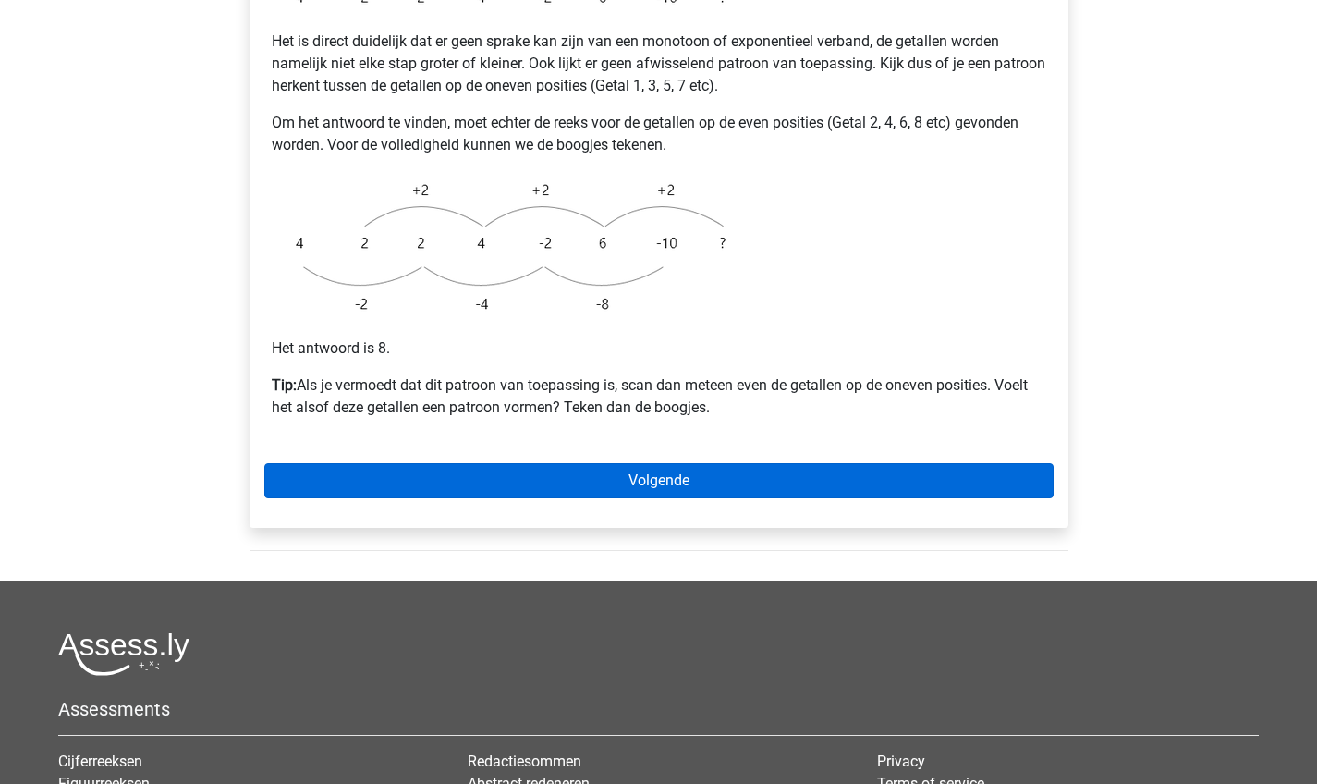
scroll to position [442, 0]
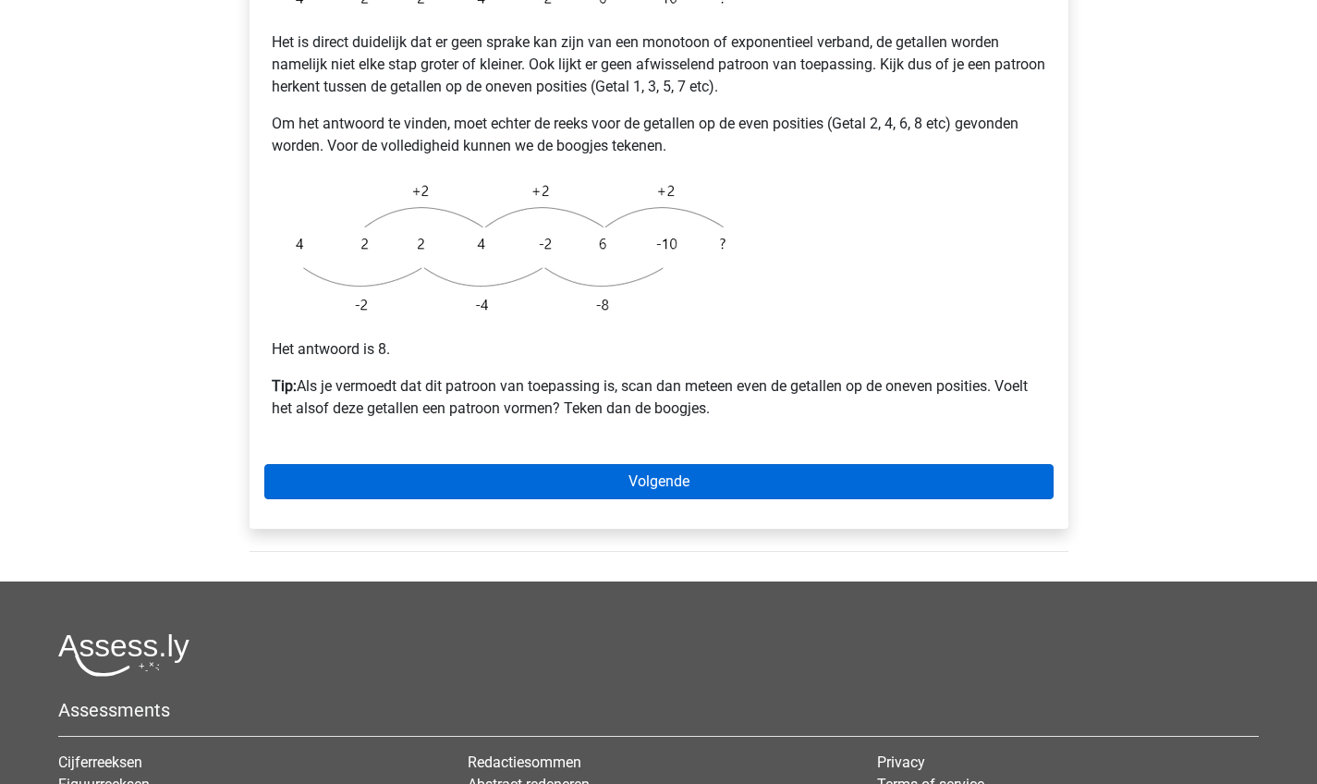
click at [543, 464] on link "Volgende" at bounding box center [658, 481] width 789 height 35
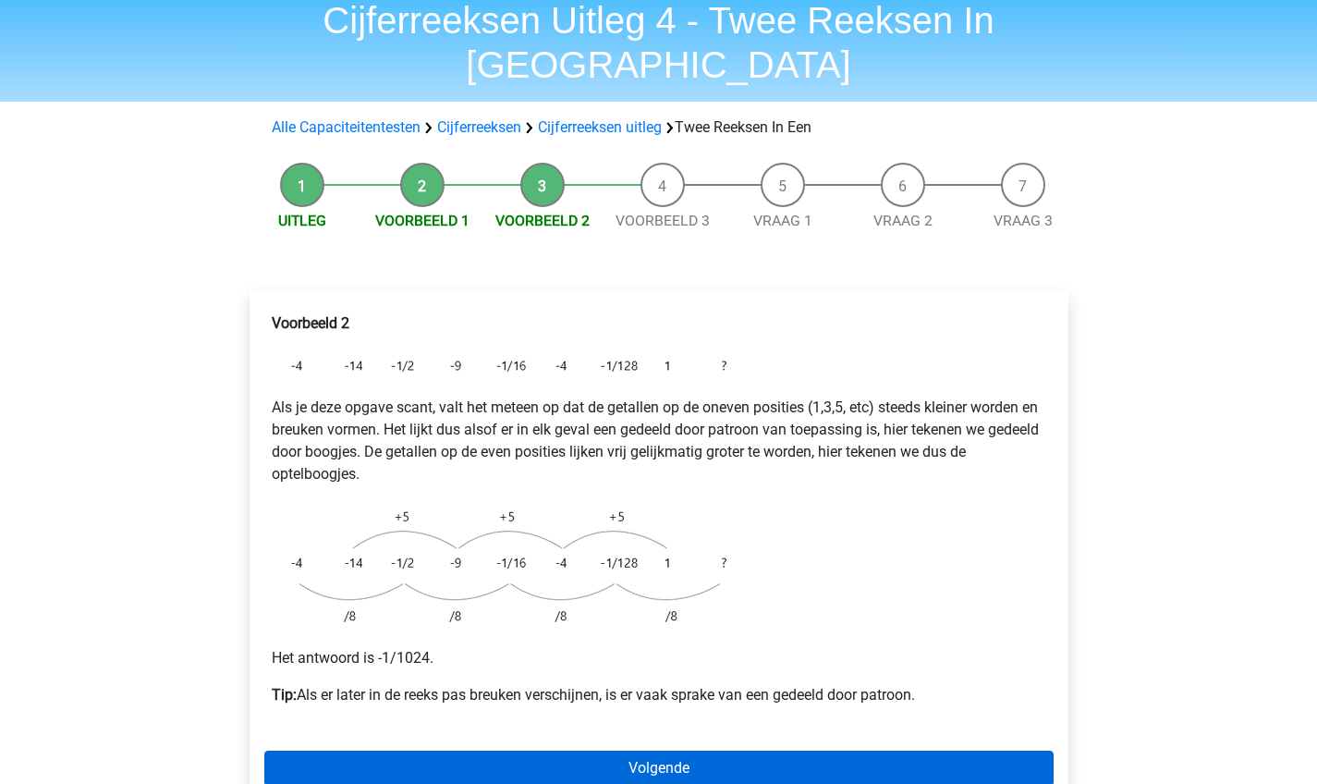
scroll to position [72, 0]
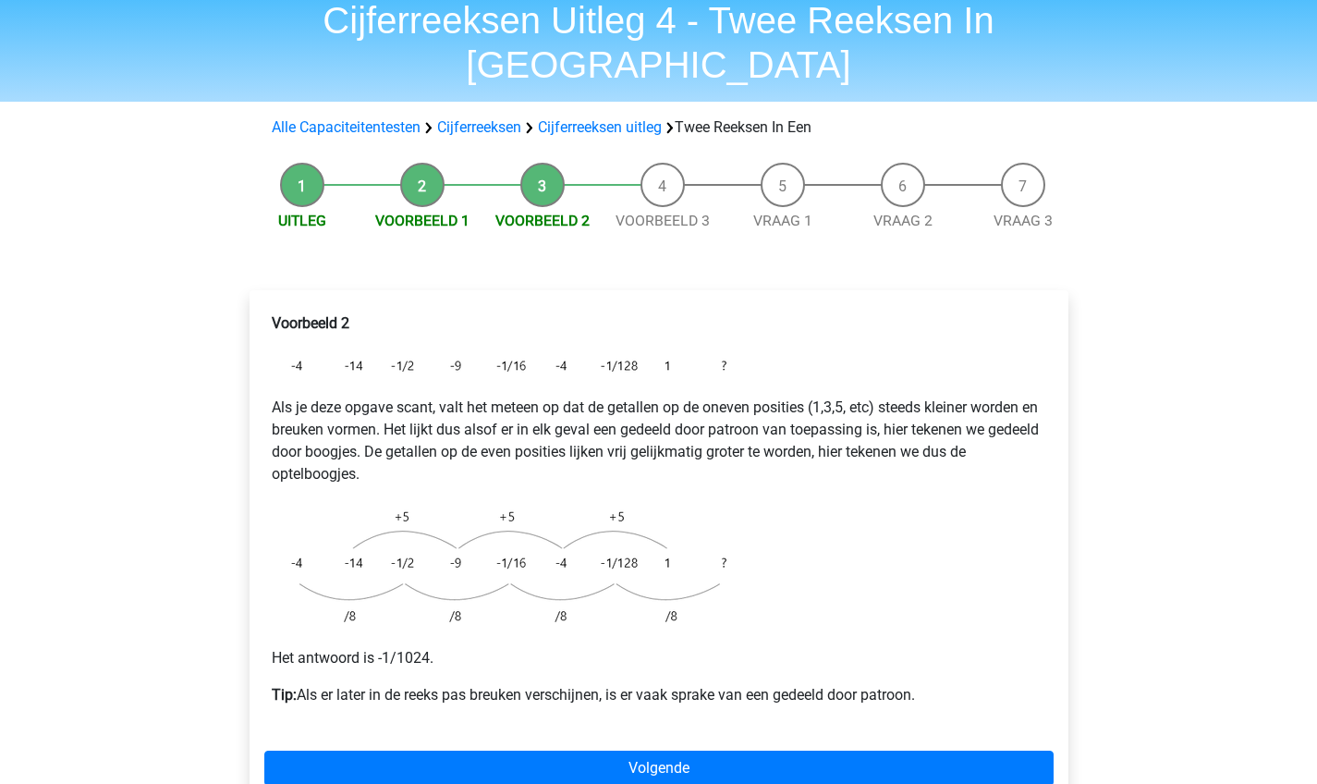
click at [762, 745] on div "Voorbeeld 2 Als je deze opgave scant, valt het meteen op dat de getallen op de …" at bounding box center [658, 552] width 819 height 525
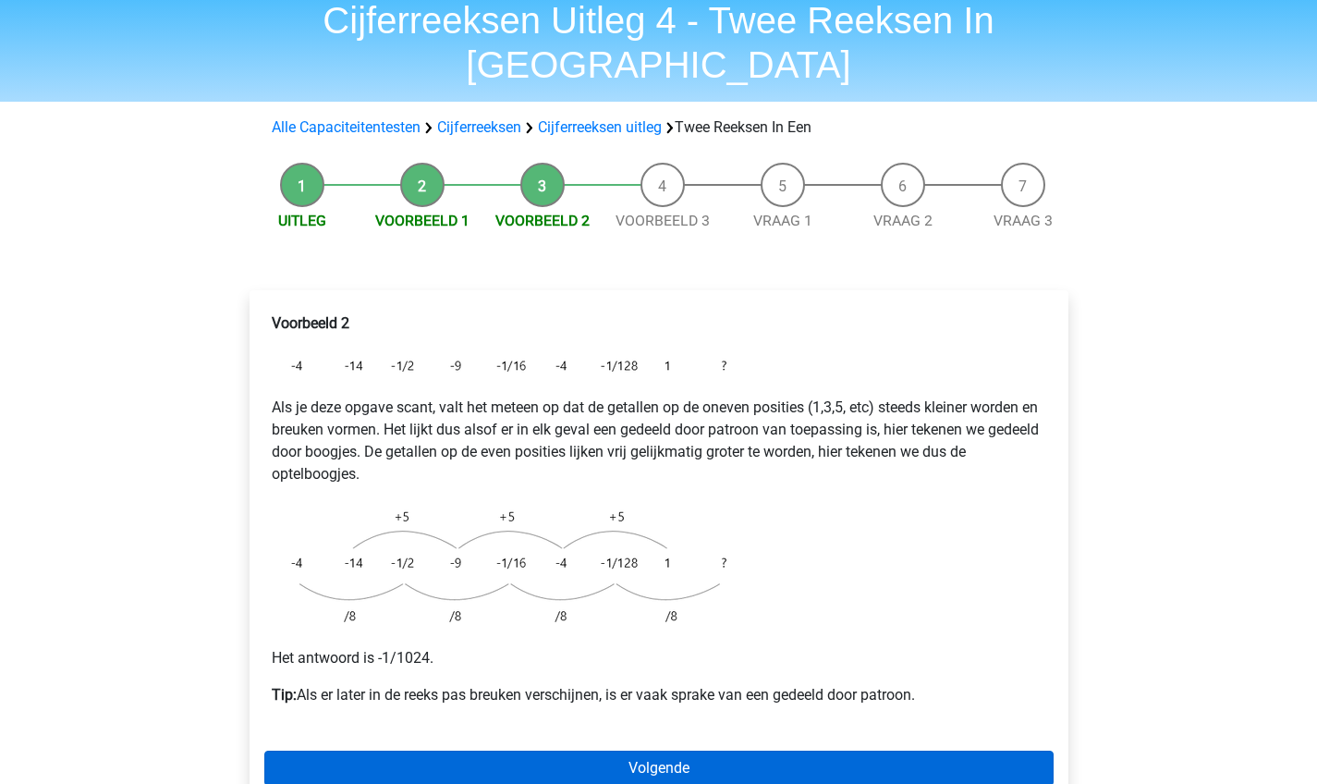
click at [756, 750] on link "Volgende" at bounding box center [658, 767] width 789 height 35
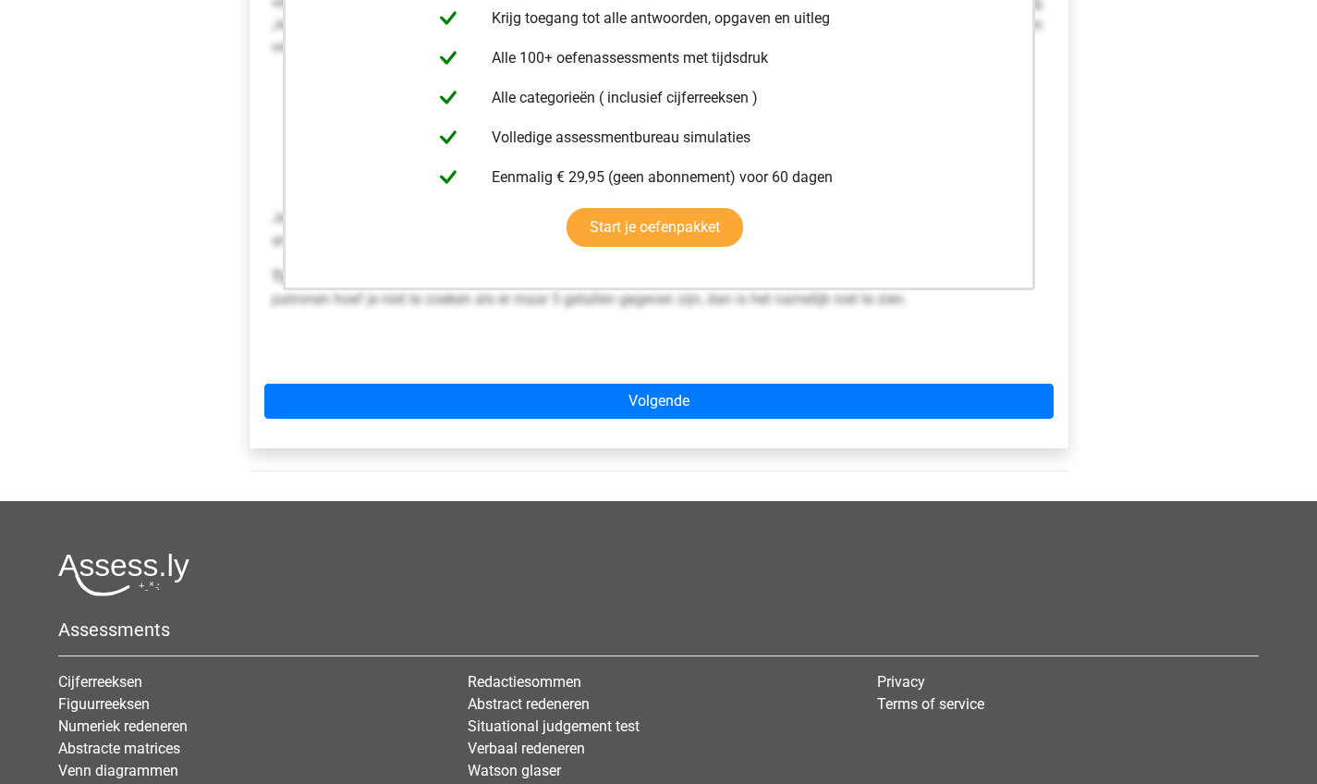
scroll to position [565, 0]
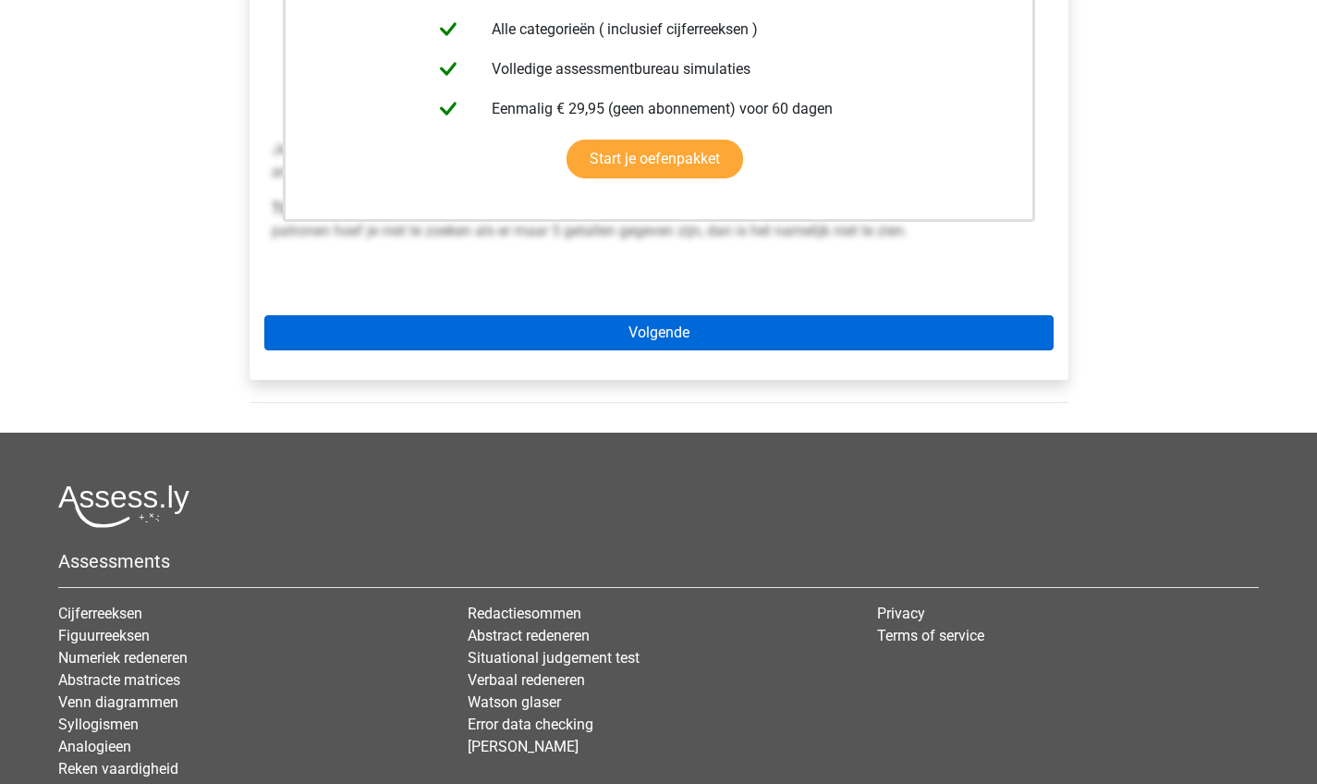
click at [686, 315] on link "Volgende" at bounding box center [658, 332] width 789 height 35
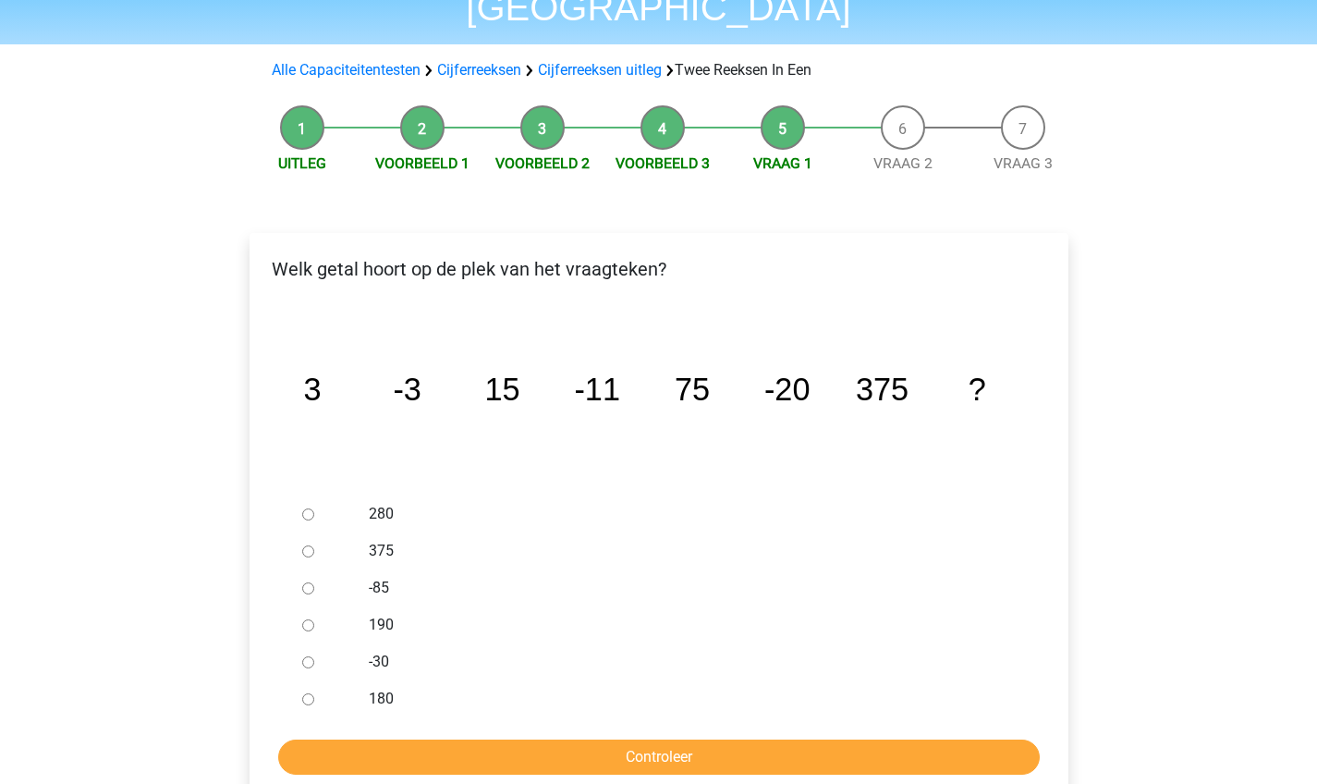
scroll to position [132, 0]
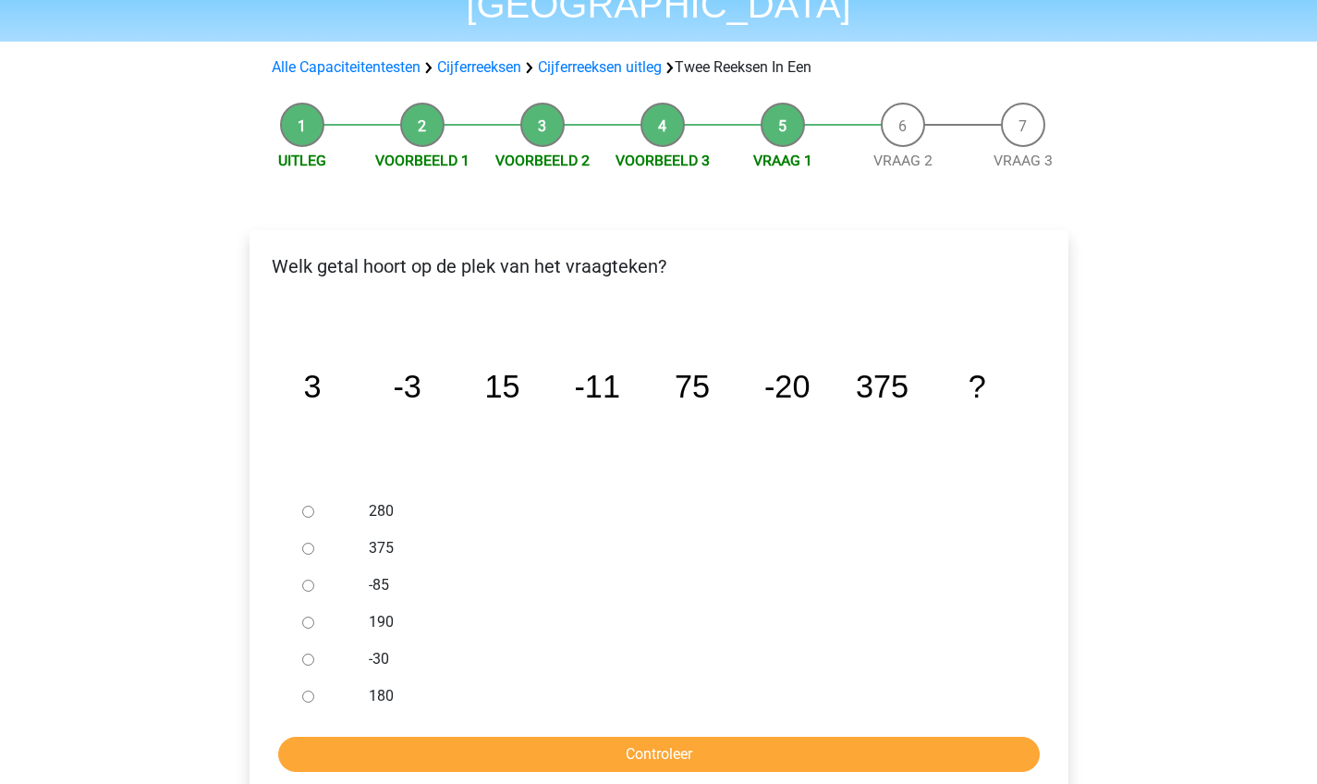
click at [309, 653] on input "-30" at bounding box center [308, 659] width 12 height 12
radio input "true"
click at [522, 736] on input "Controleer" at bounding box center [658, 753] width 761 height 35
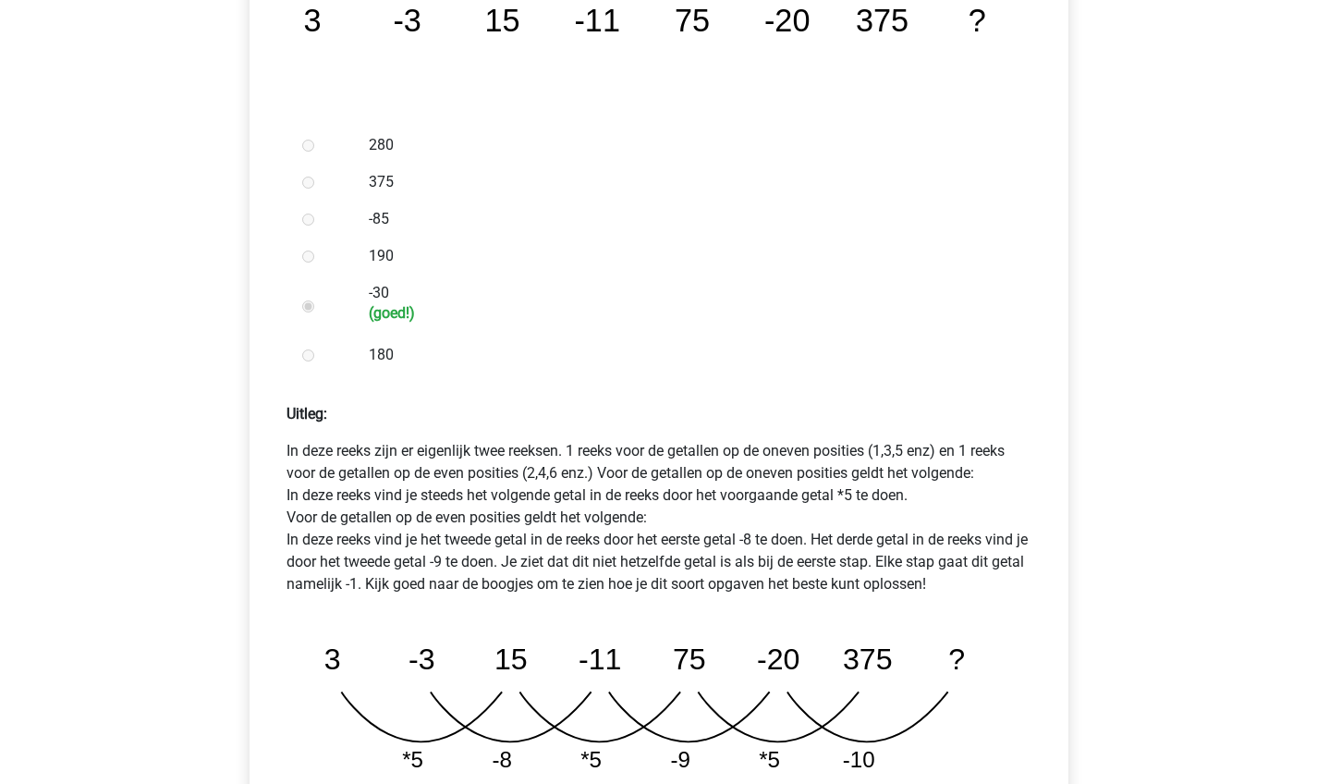
scroll to position [657, 0]
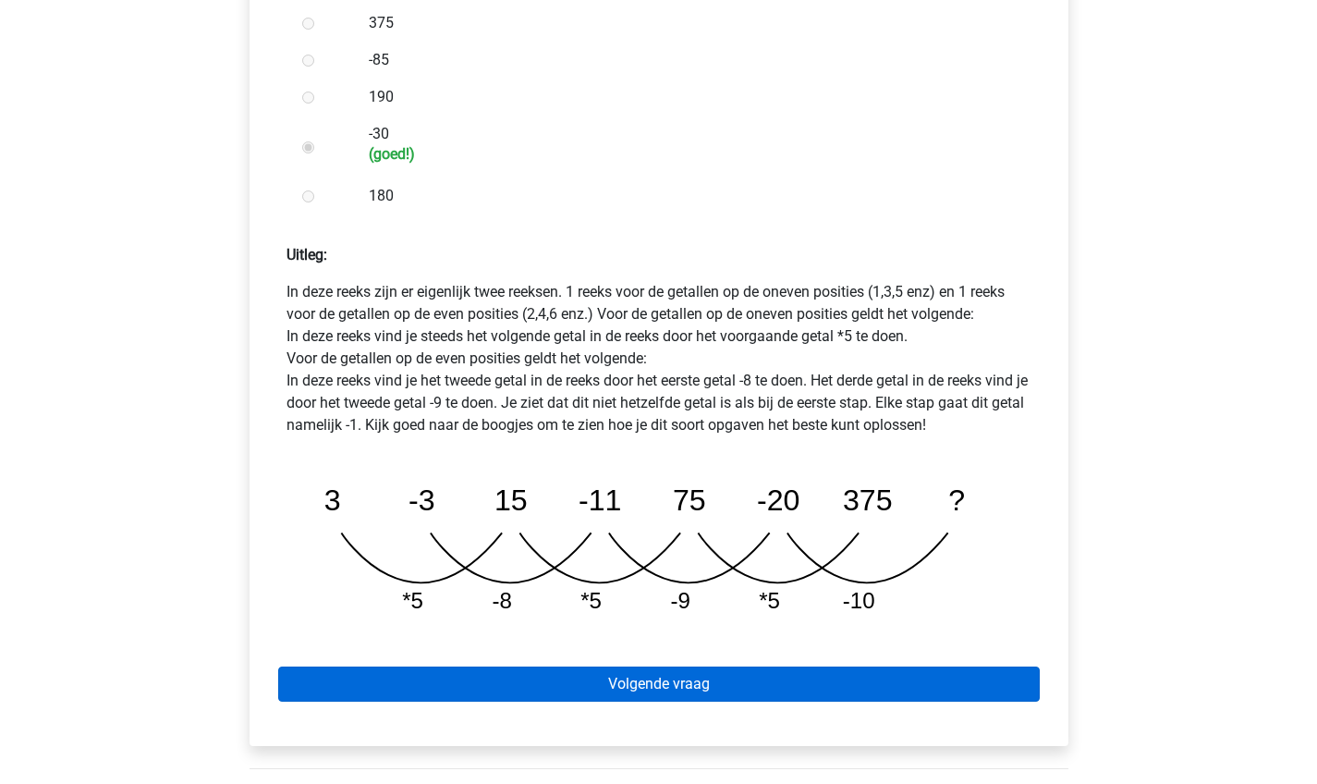
click at [691, 666] on link "Volgende vraag" at bounding box center [658, 683] width 761 height 35
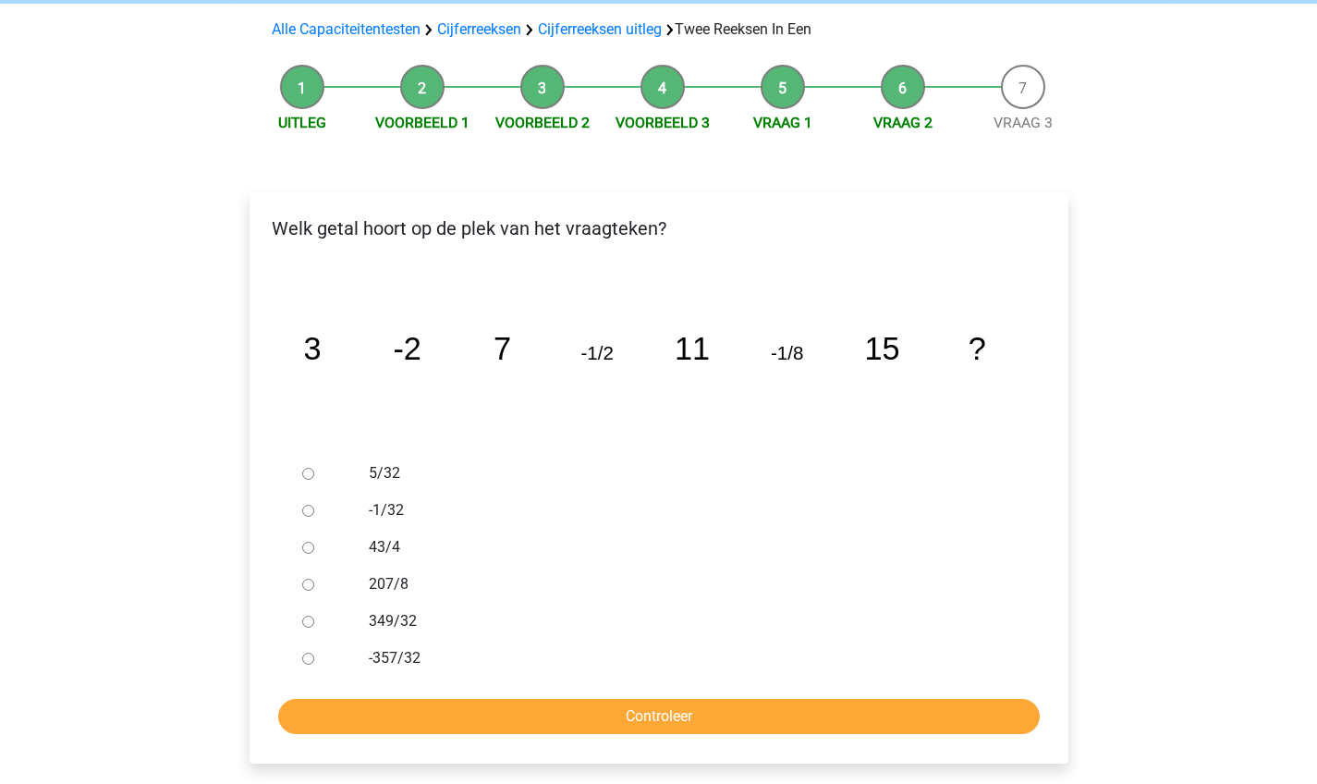
scroll to position [171, 0]
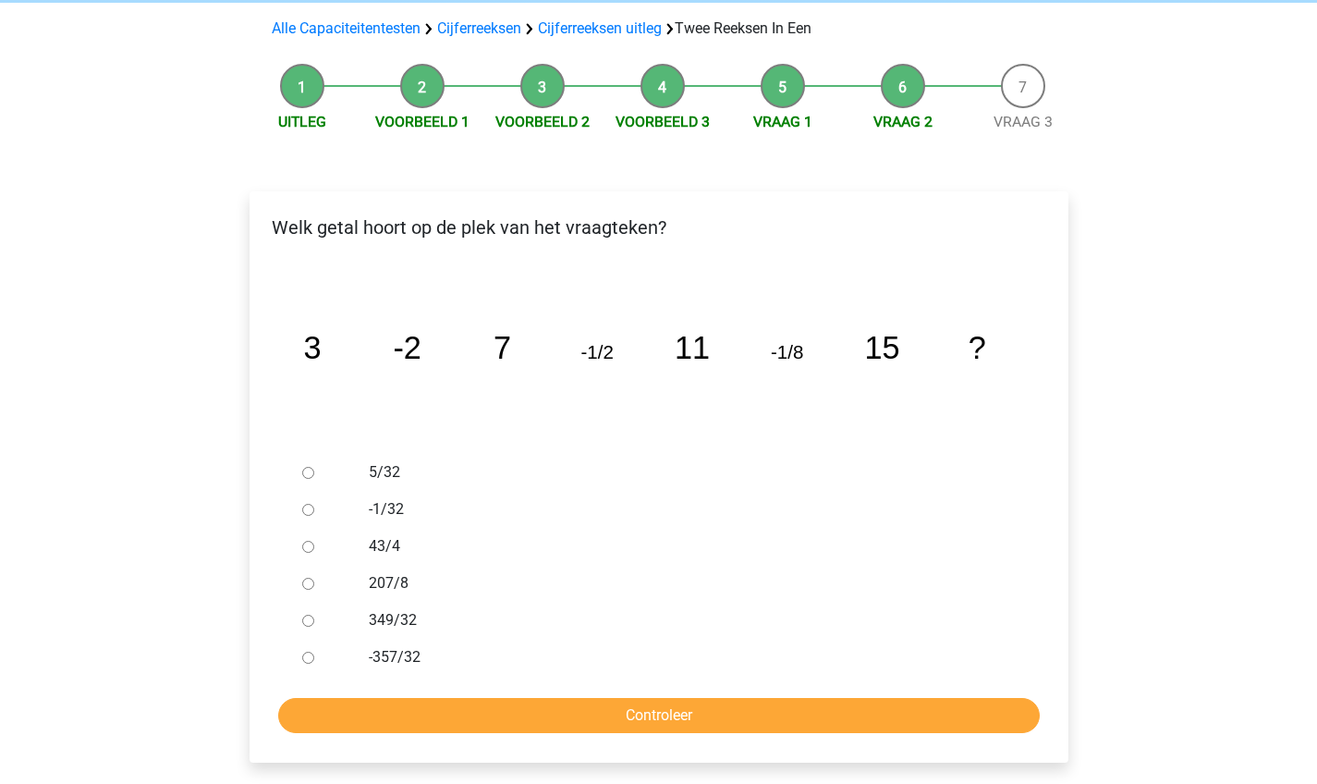
click at [301, 491] on div at bounding box center [325, 509] width 61 height 37
click at [311, 504] on input "-1/32" at bounding box center [308, 510] width 12 height 12
radio input "true"
click at [554, 698] on input "Controleer" at bounding box center [658, 715] width 761 height 35
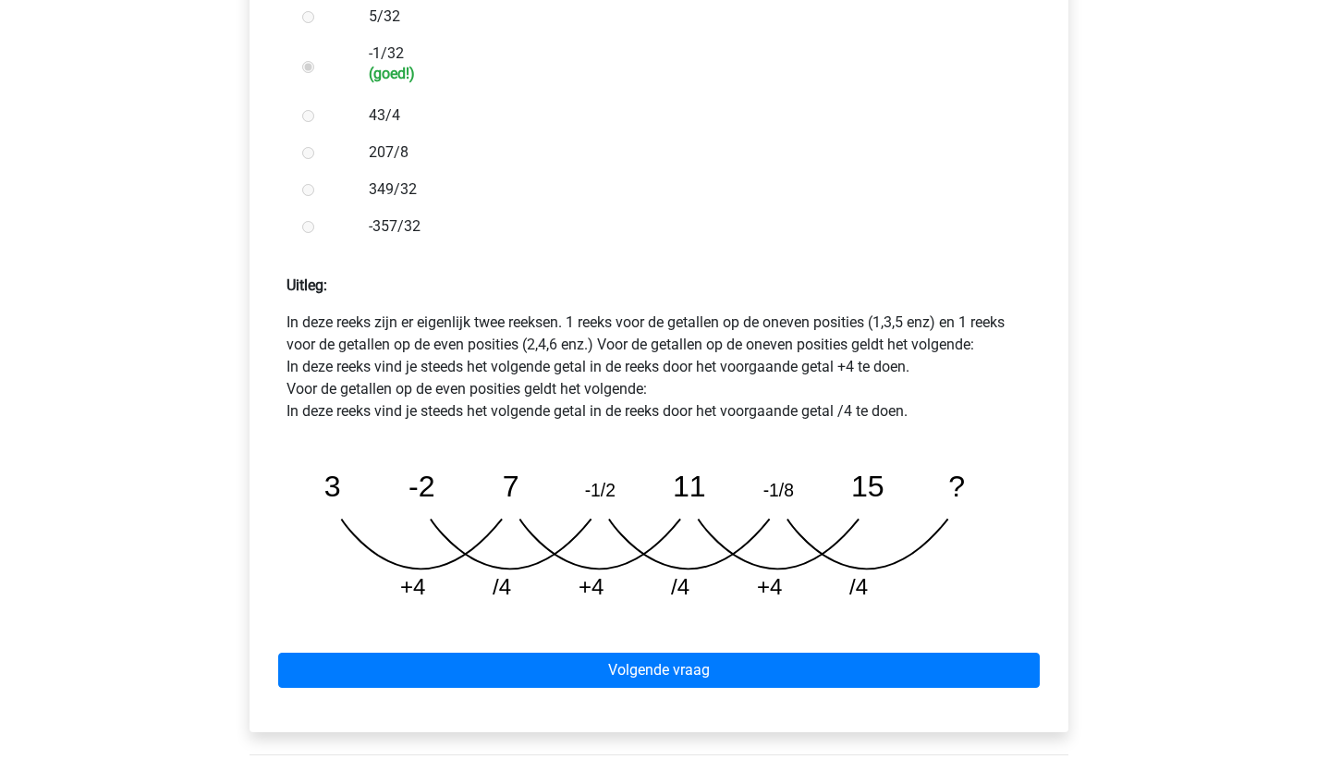
scroll to position [632, 0]
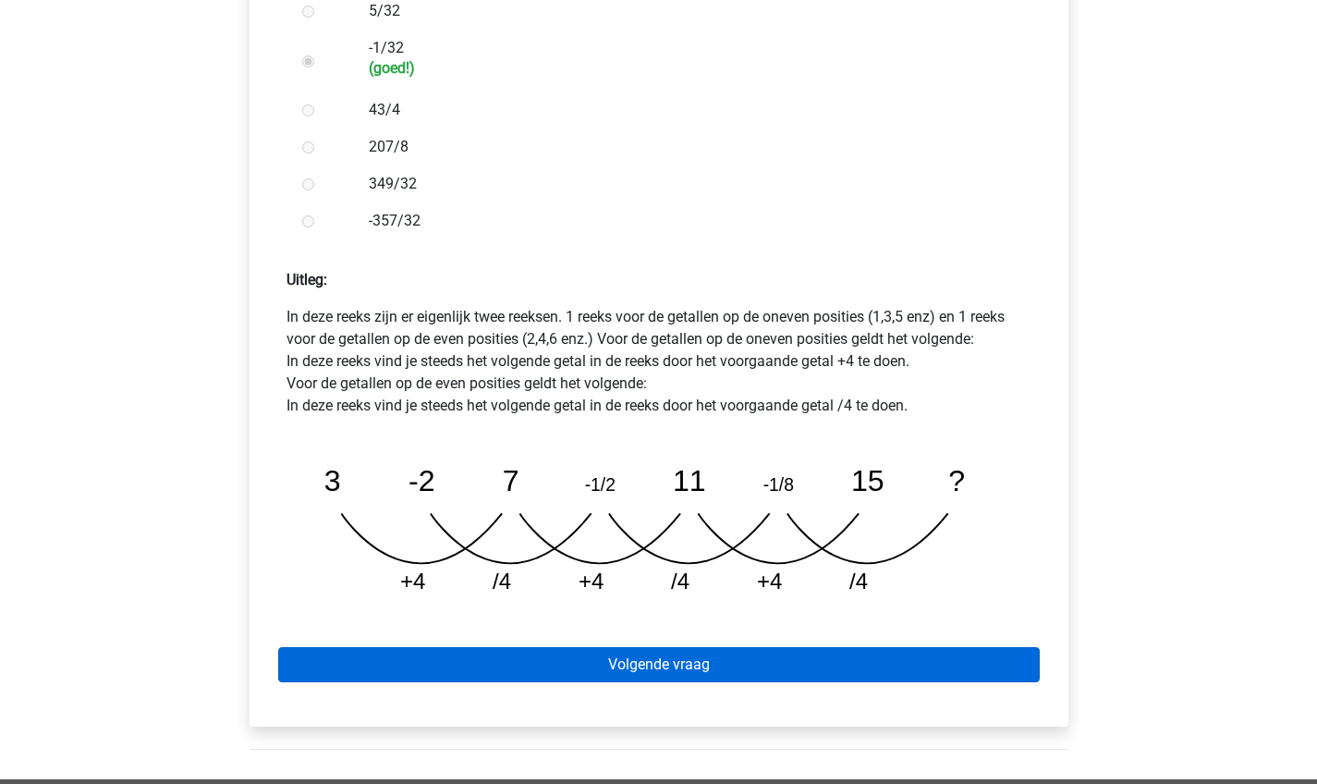
click at [600, 647] on link "Volgende vraag" at bounding box center [658, 664] width 761 height 35
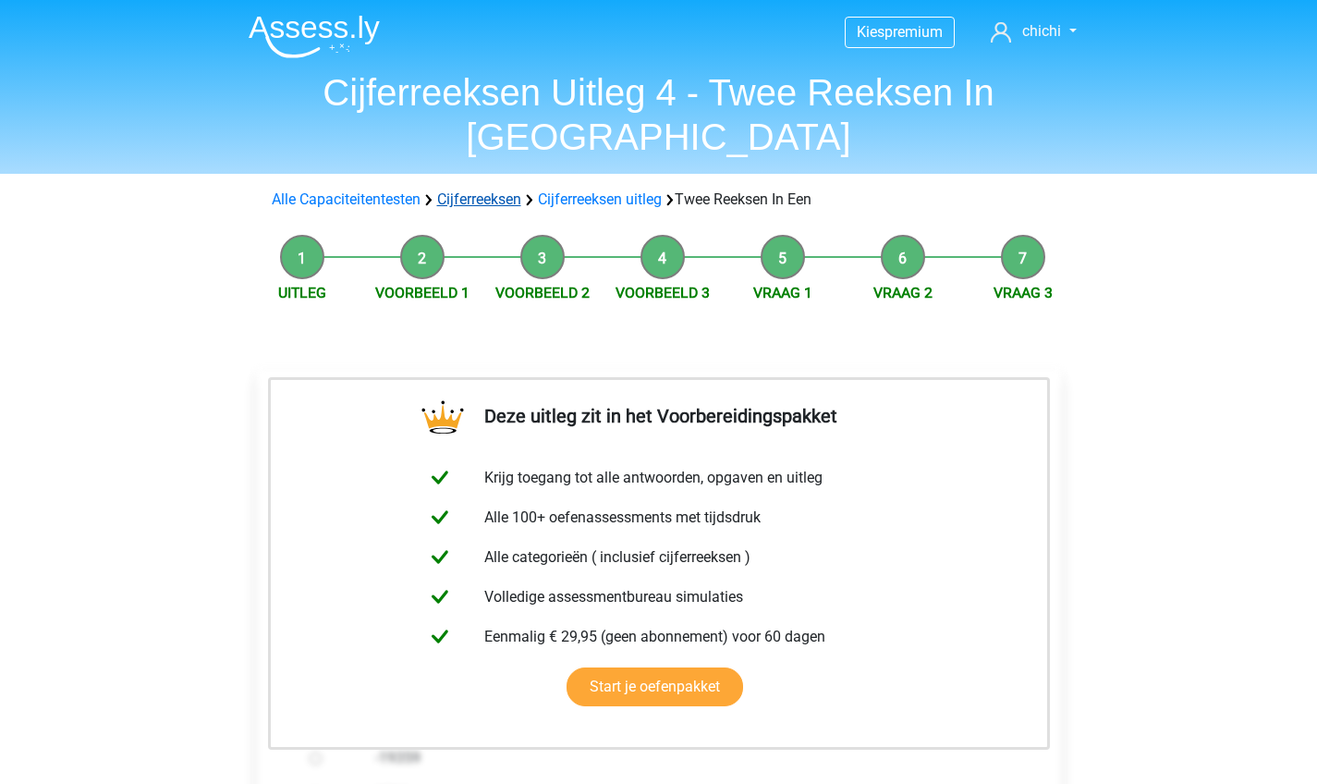
click at [456, 190] on link "Cijferreeksen" at bounding box center [479, 199] width 84 height 18
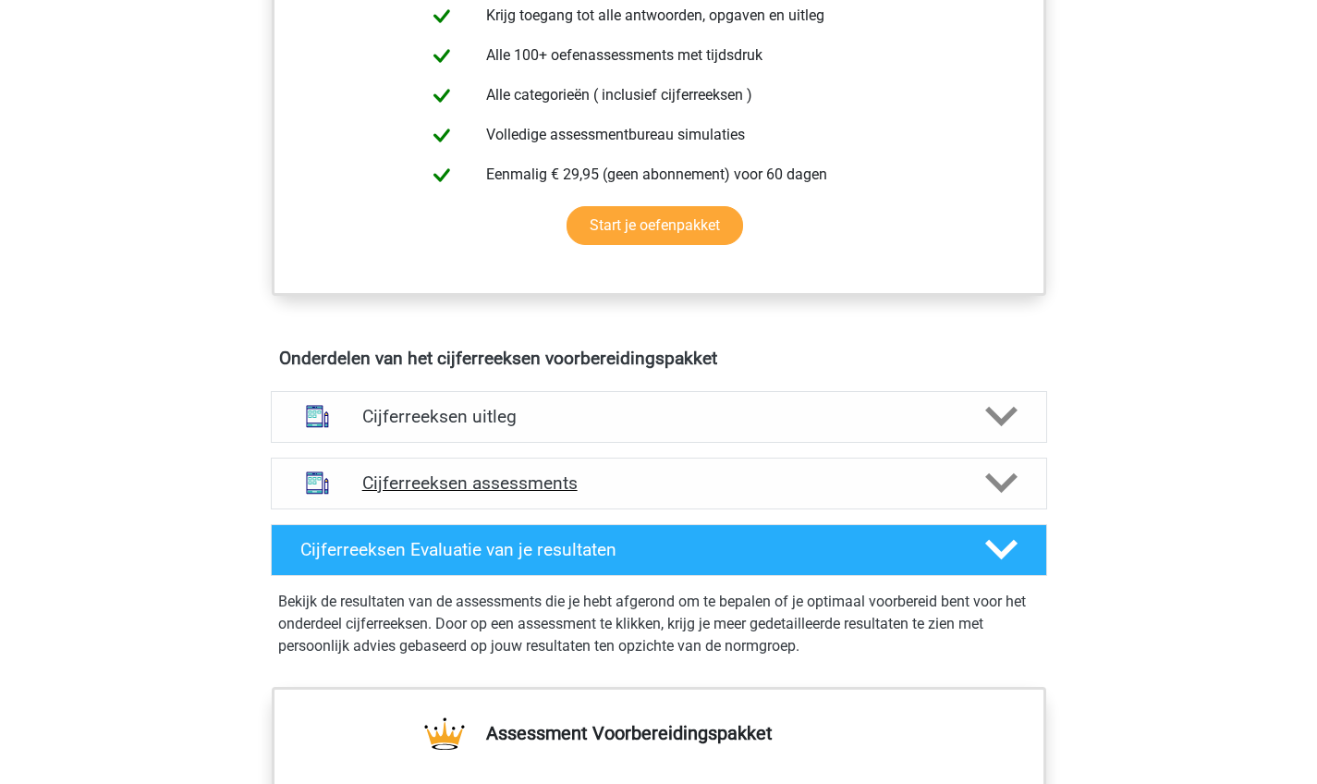
scroll to position [918, 0]
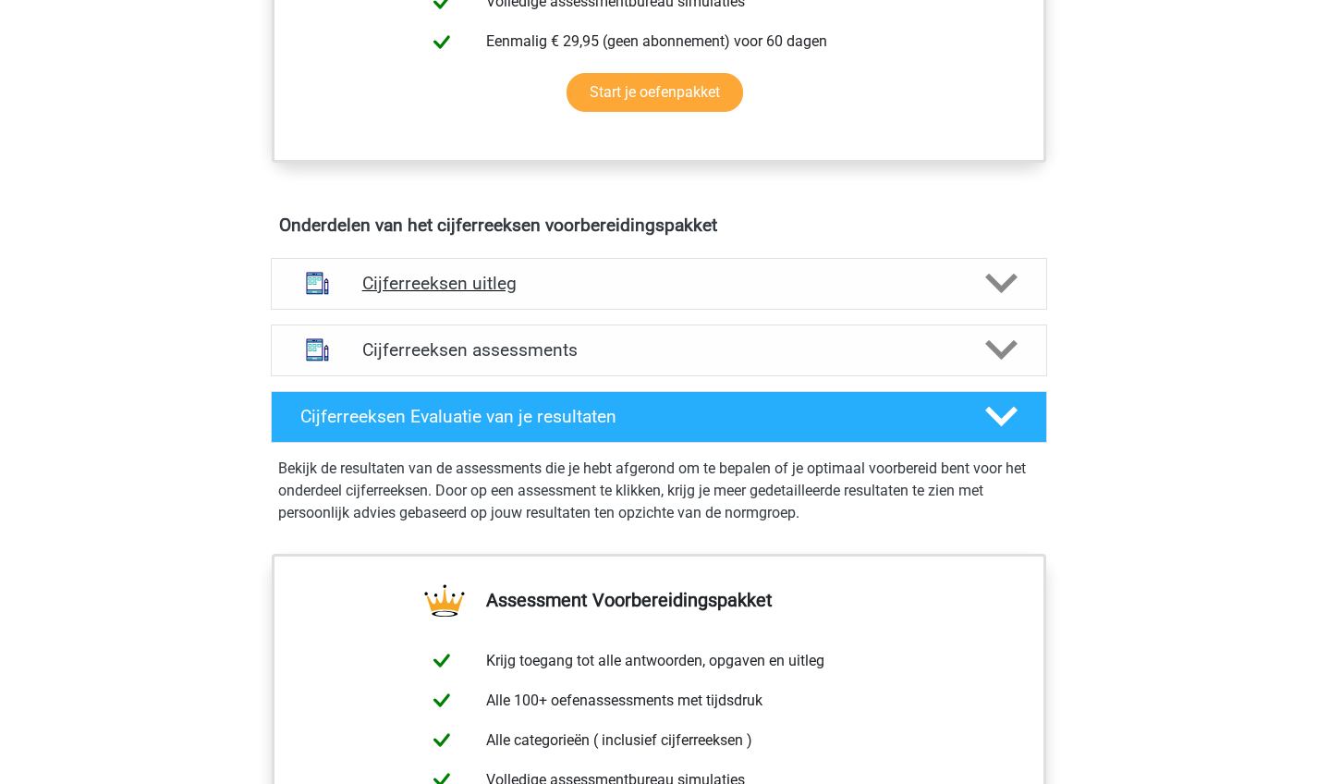
click at [447, 289] on div "Cijferreeksen uitleg" at bounding box center [659, 284] width 776 height 52
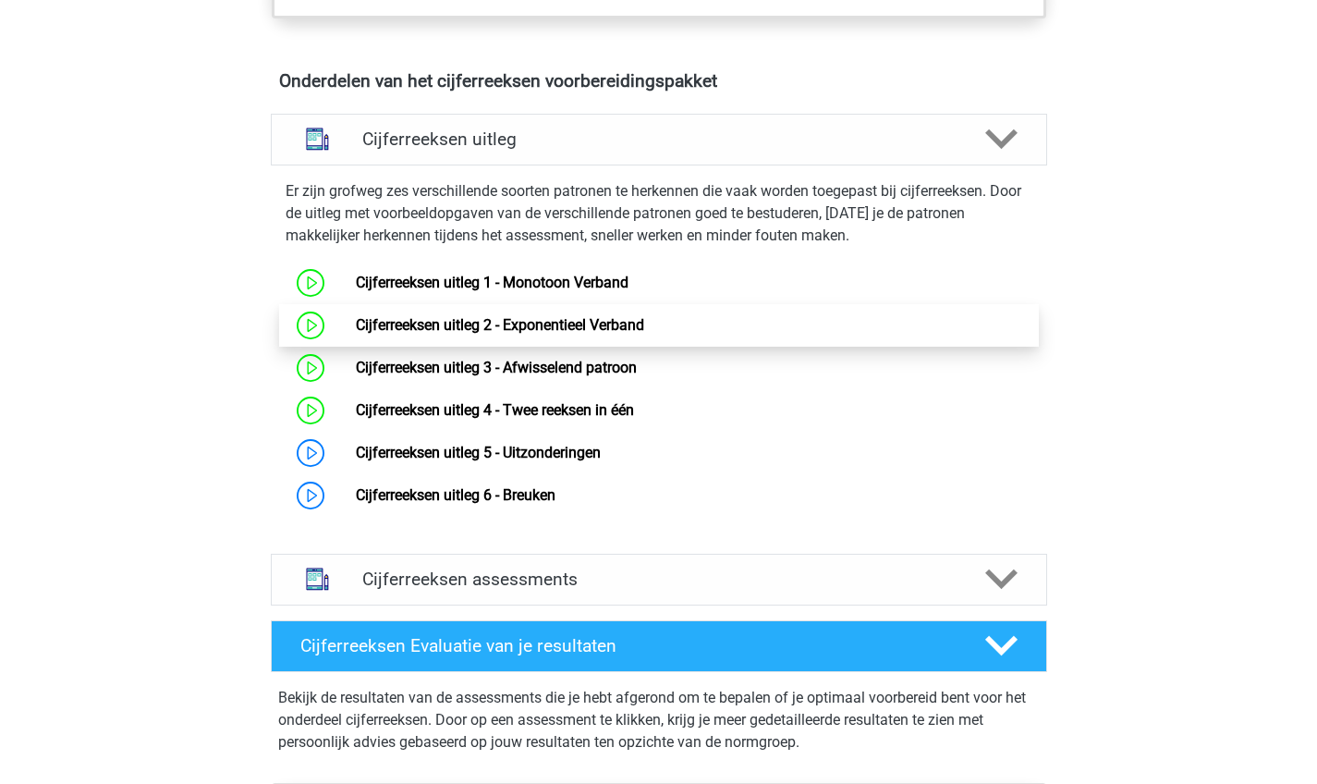
scroll to position [1069, 0]
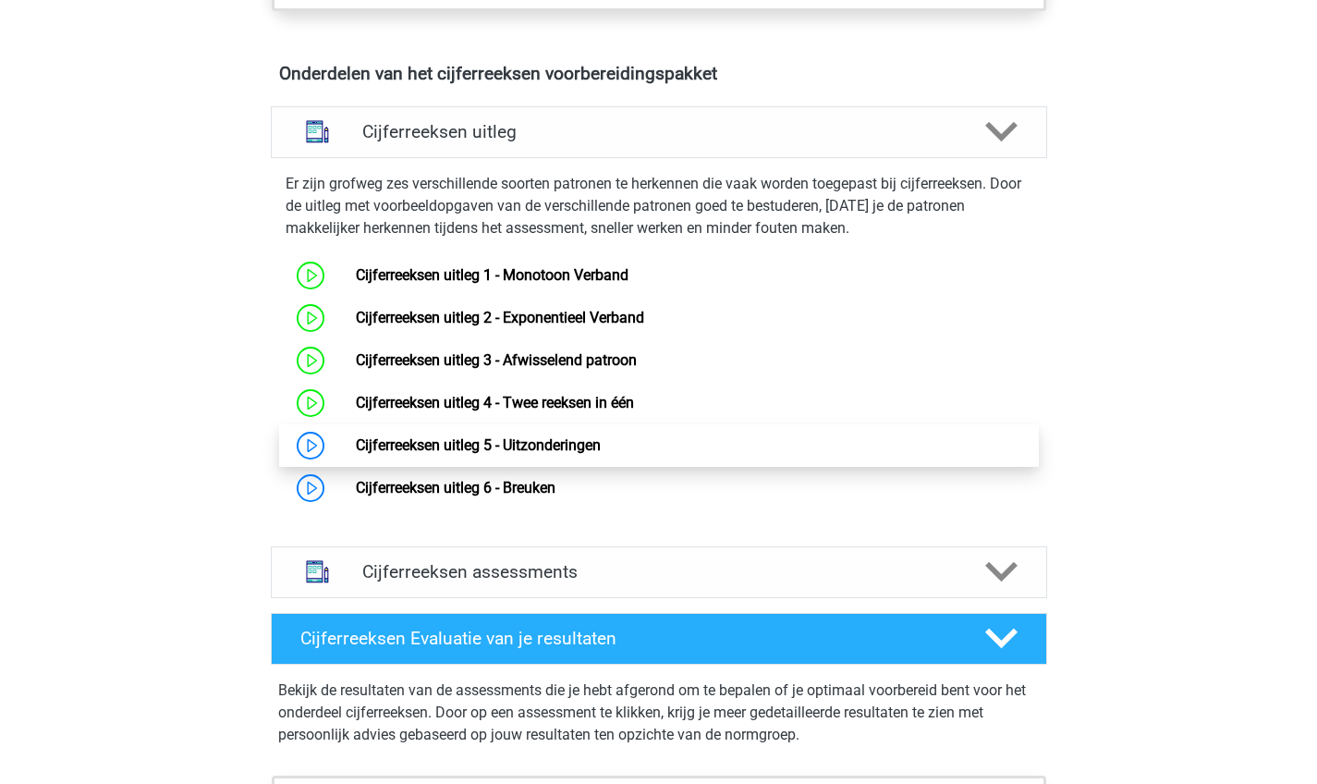
click at [356, 454] on link "Cijferreeksen uitleg 5 - Uitzonderingen" at bounding box center [478, 445] width 245 height 18
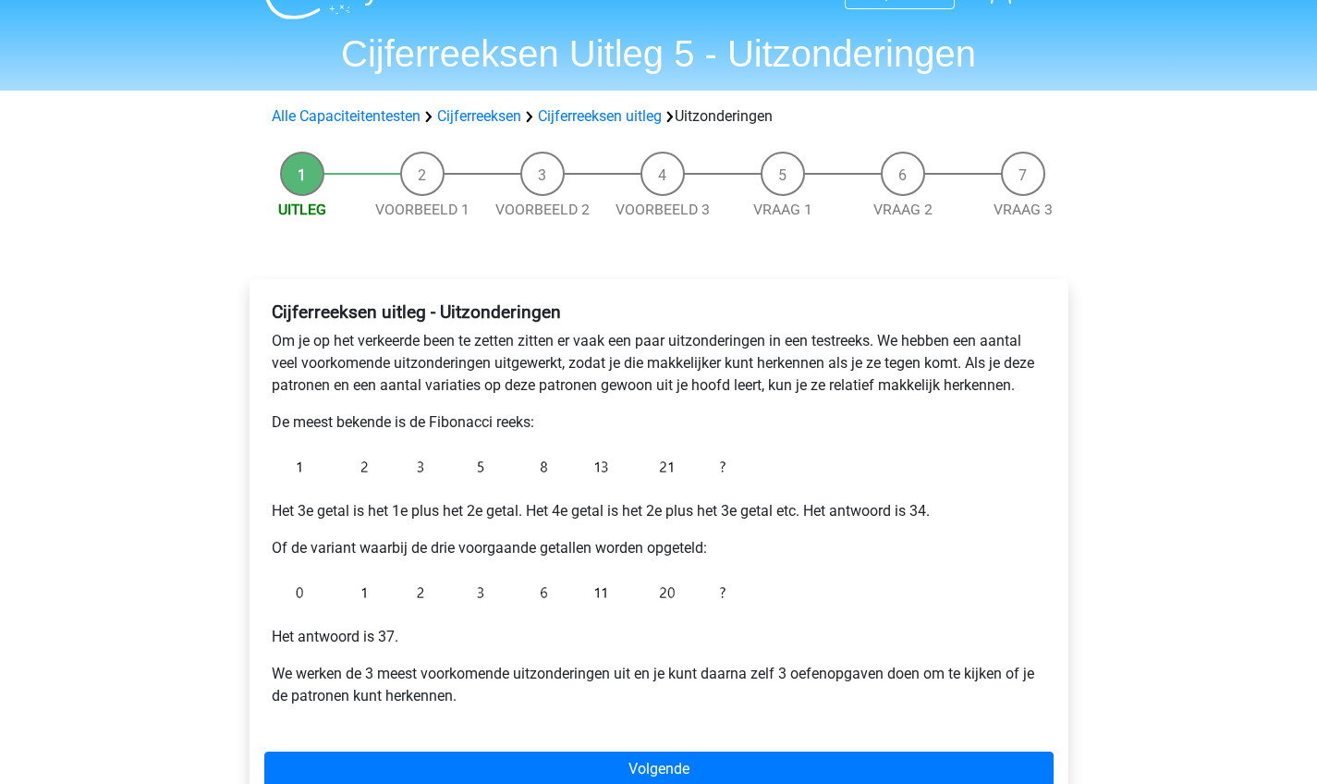
scroll to position [45, 0]
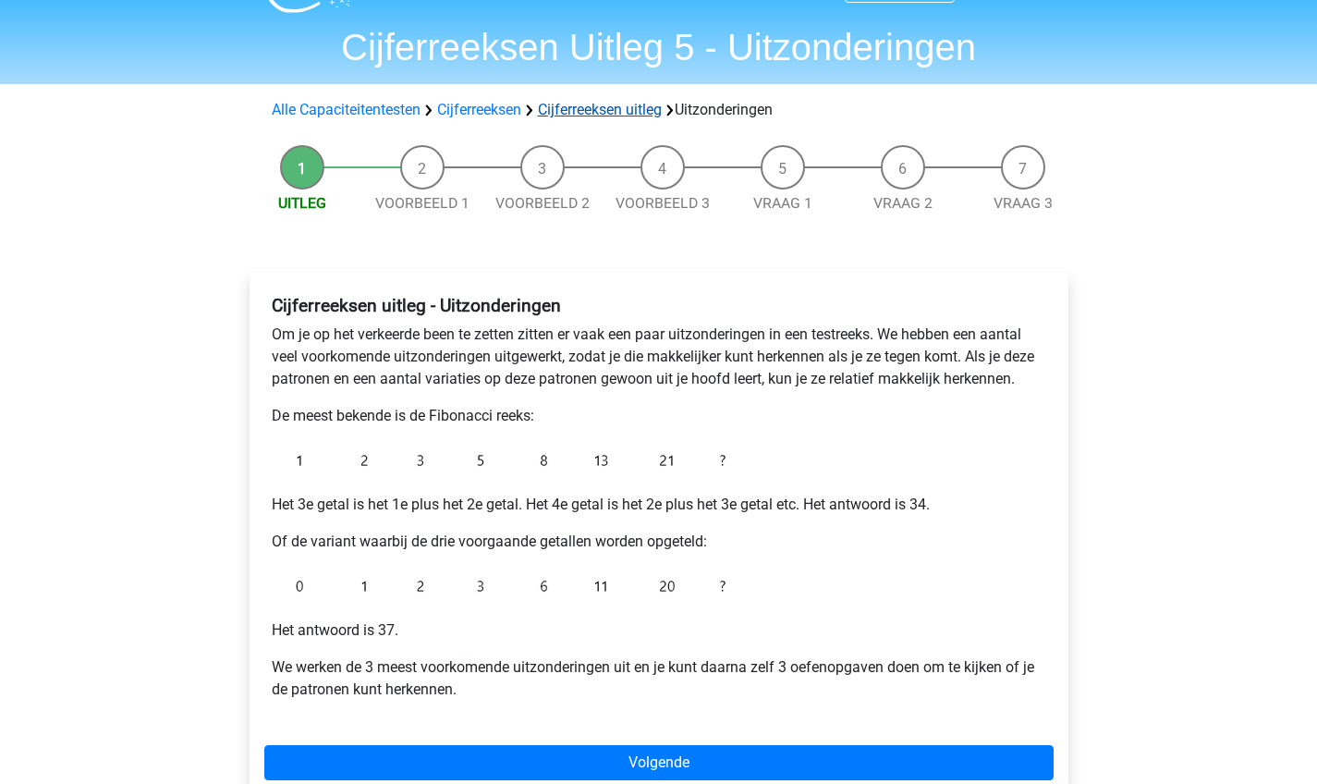
click at [590, 103] on link "Cijferreeksen uitleg" at bounding box center [600, 110] width 124 height 18
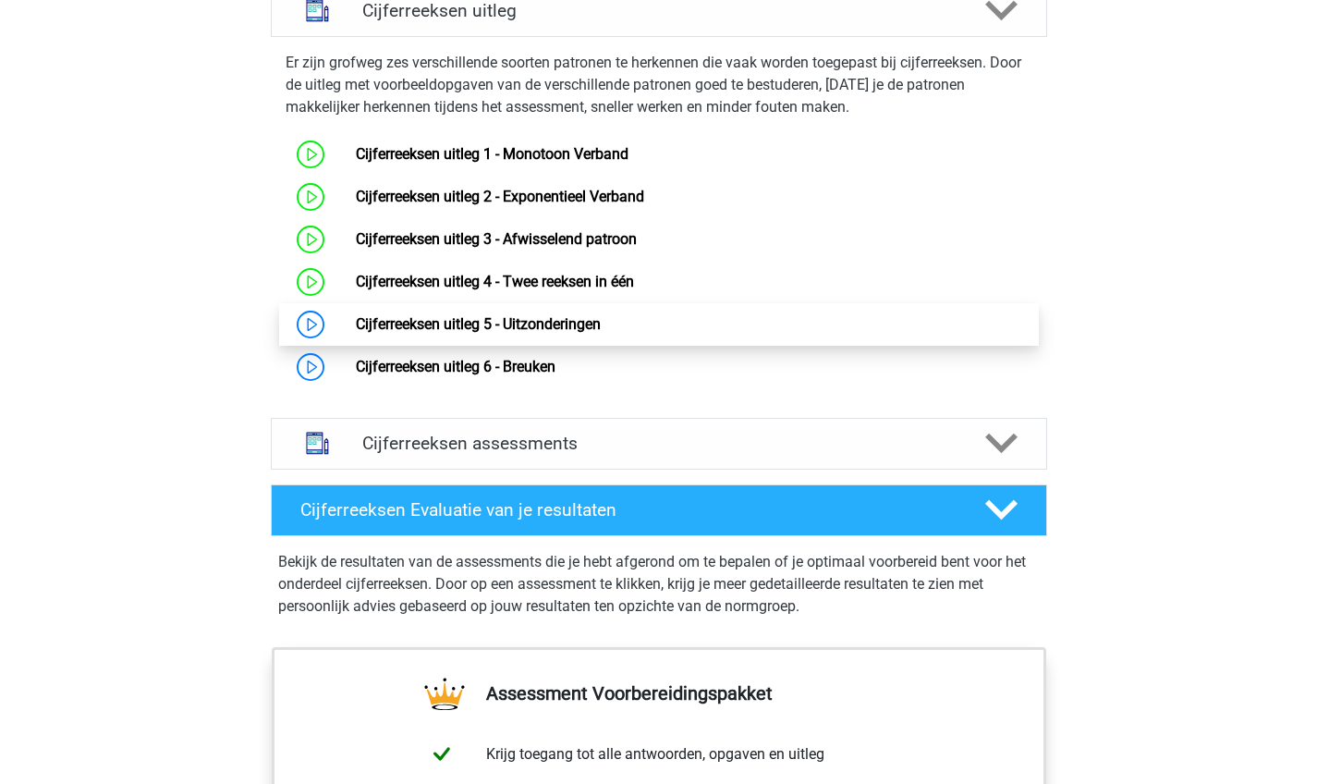
scroll to position [1190, 0]
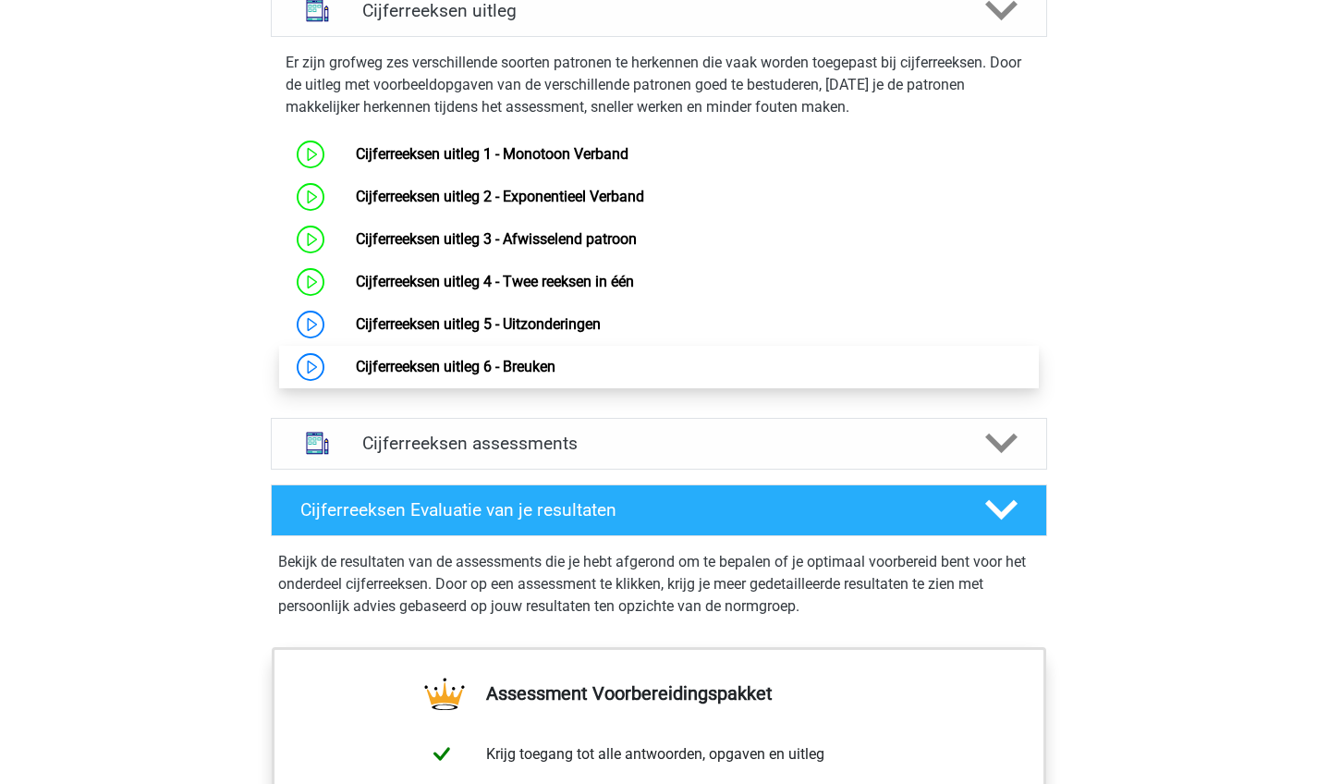
click at [407, 375] on link "Cijferreeksen uitleg 6 - Breuken" at bounding box center [456, 367] width 200 height 18
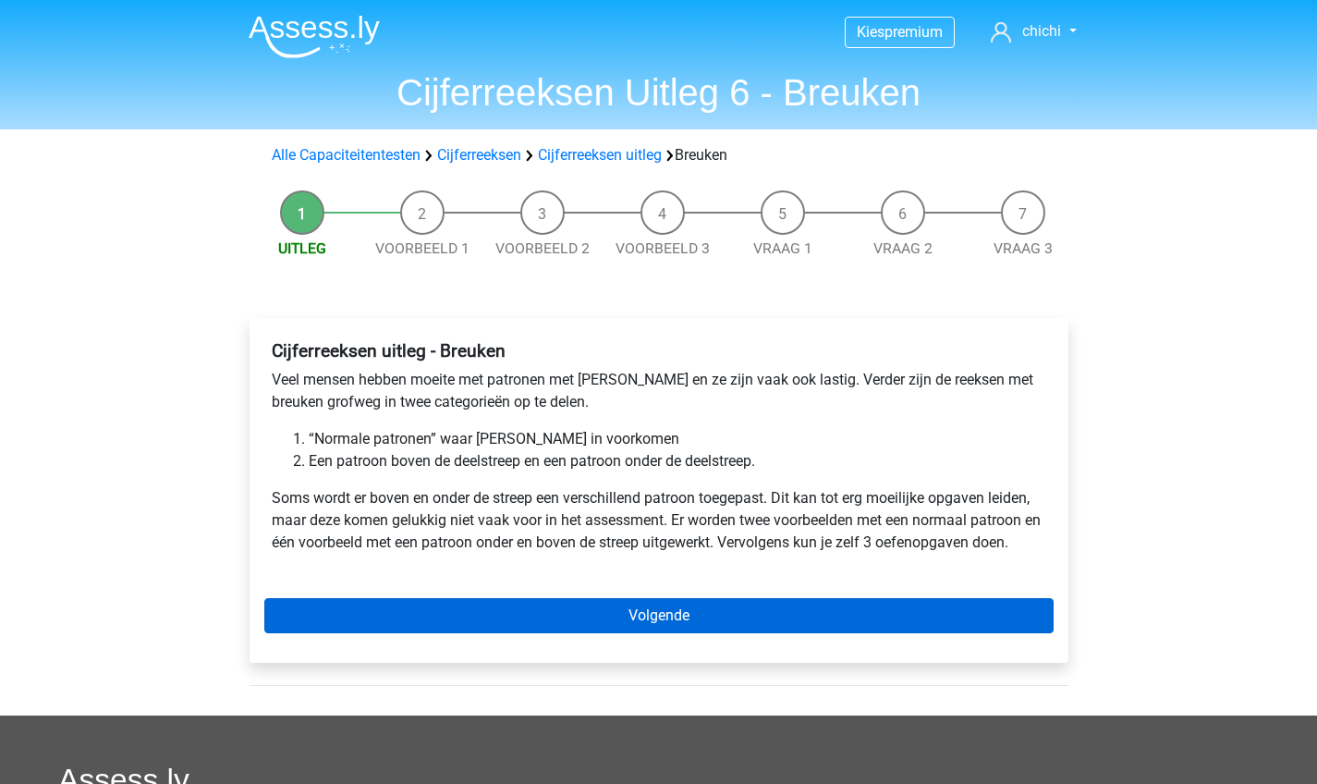
click at [549, 605] on link "Volgende" at bounding box center [658, 615] width 789 height 35
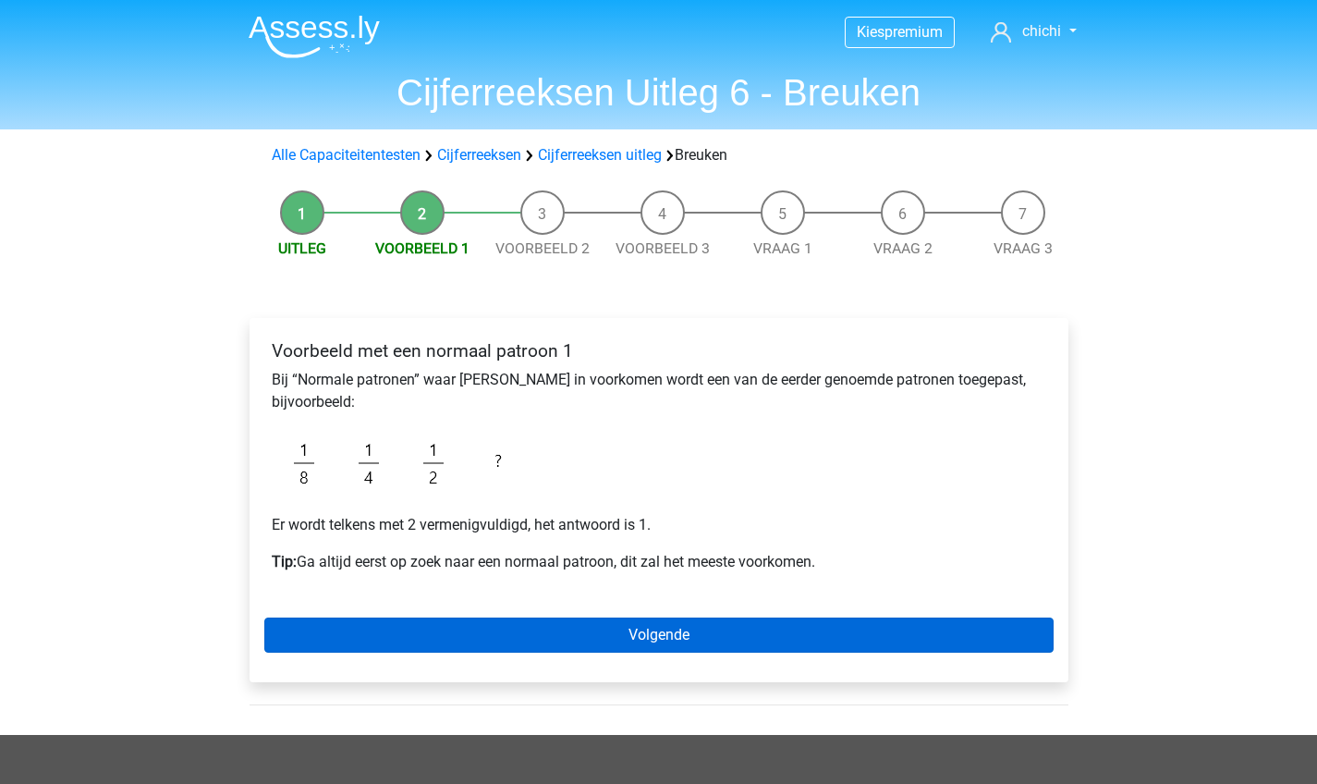
click at [553, 638] on link "Volgende" at bounding box center [658, 634] width 789 height 35
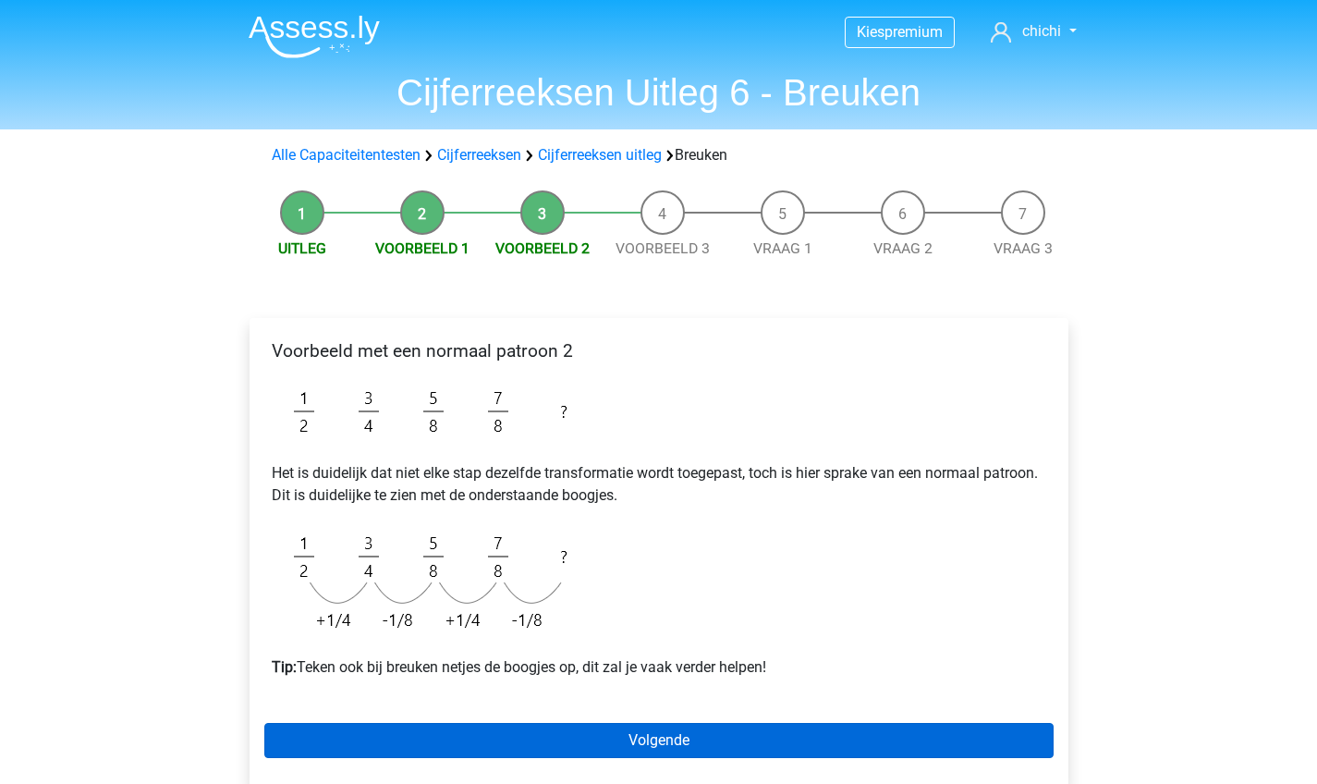
click at [617, 751] on link "Volgende" at bounding box center [658, 740] width 789 height 35
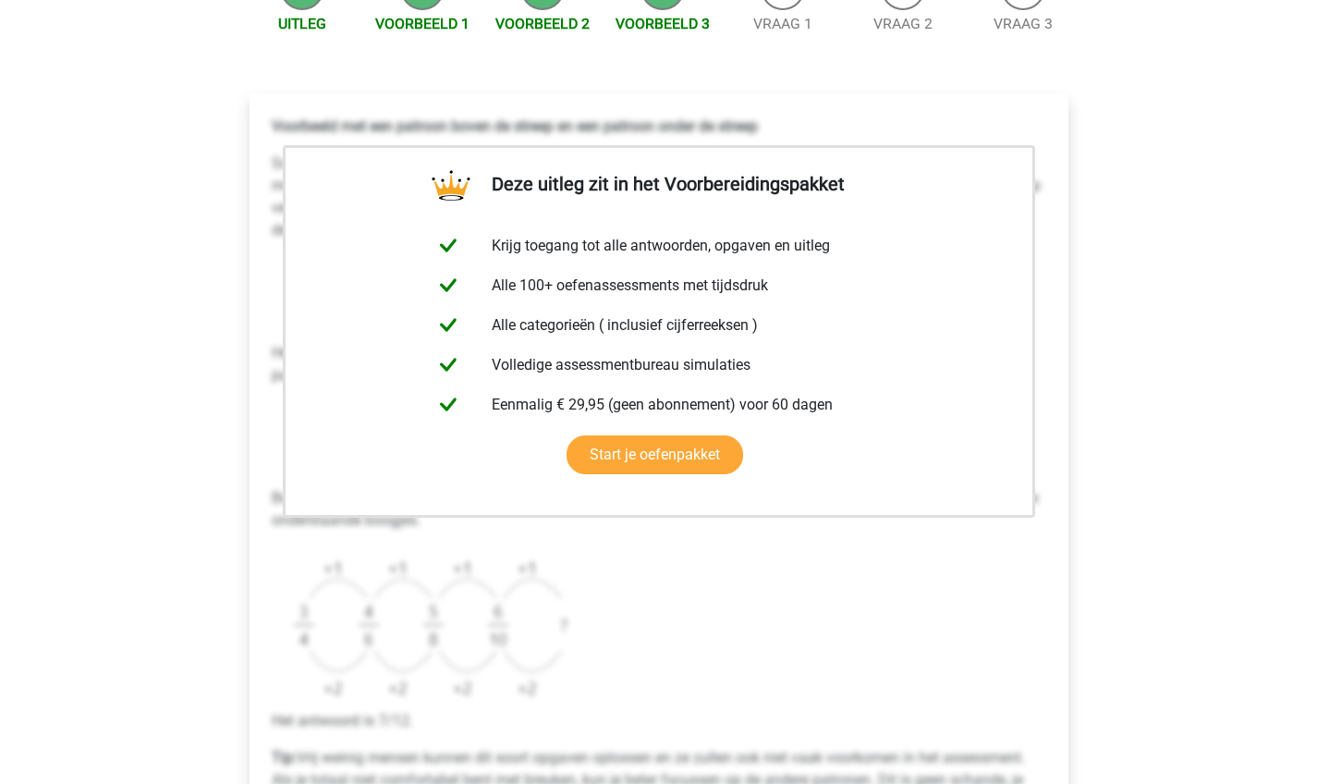
scroll to position [384, 0]
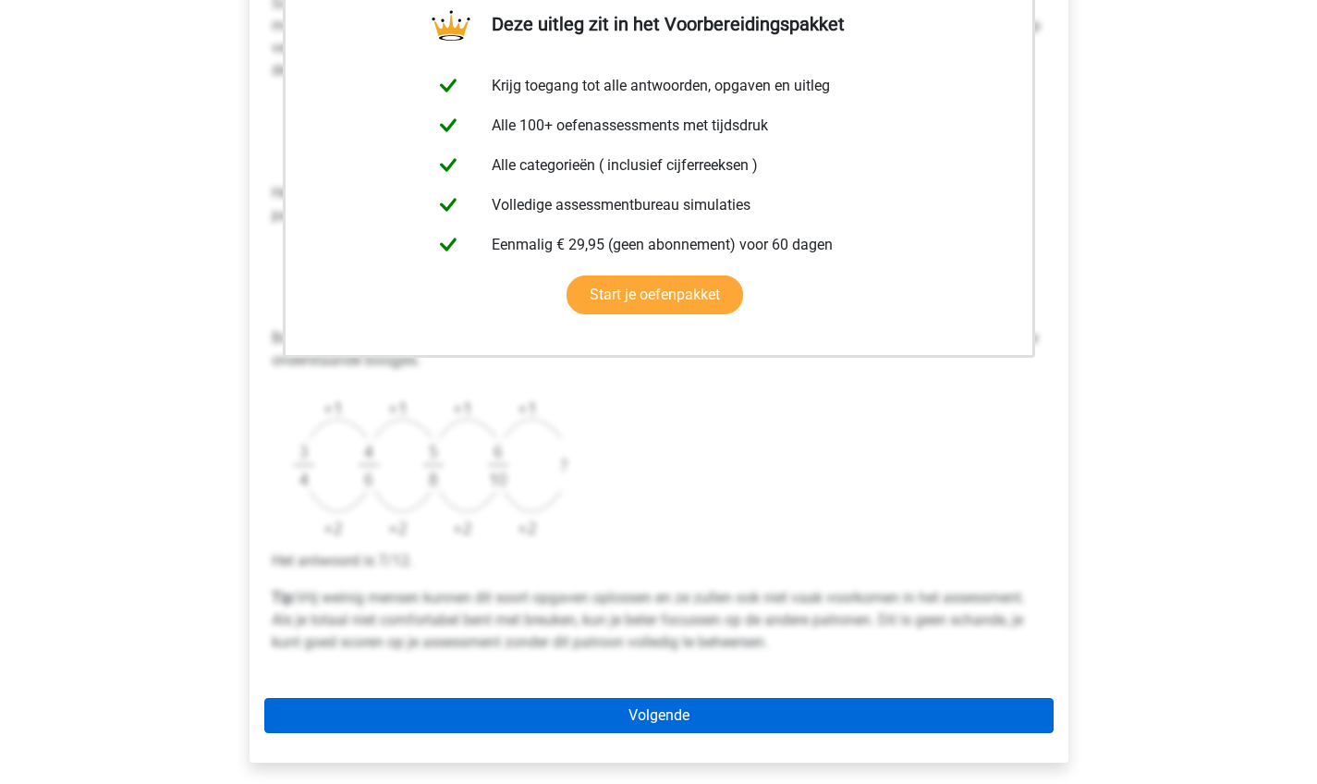
click at [638, 698] on link "Volgende" at bounding box center [658, 715] width 789 height 35
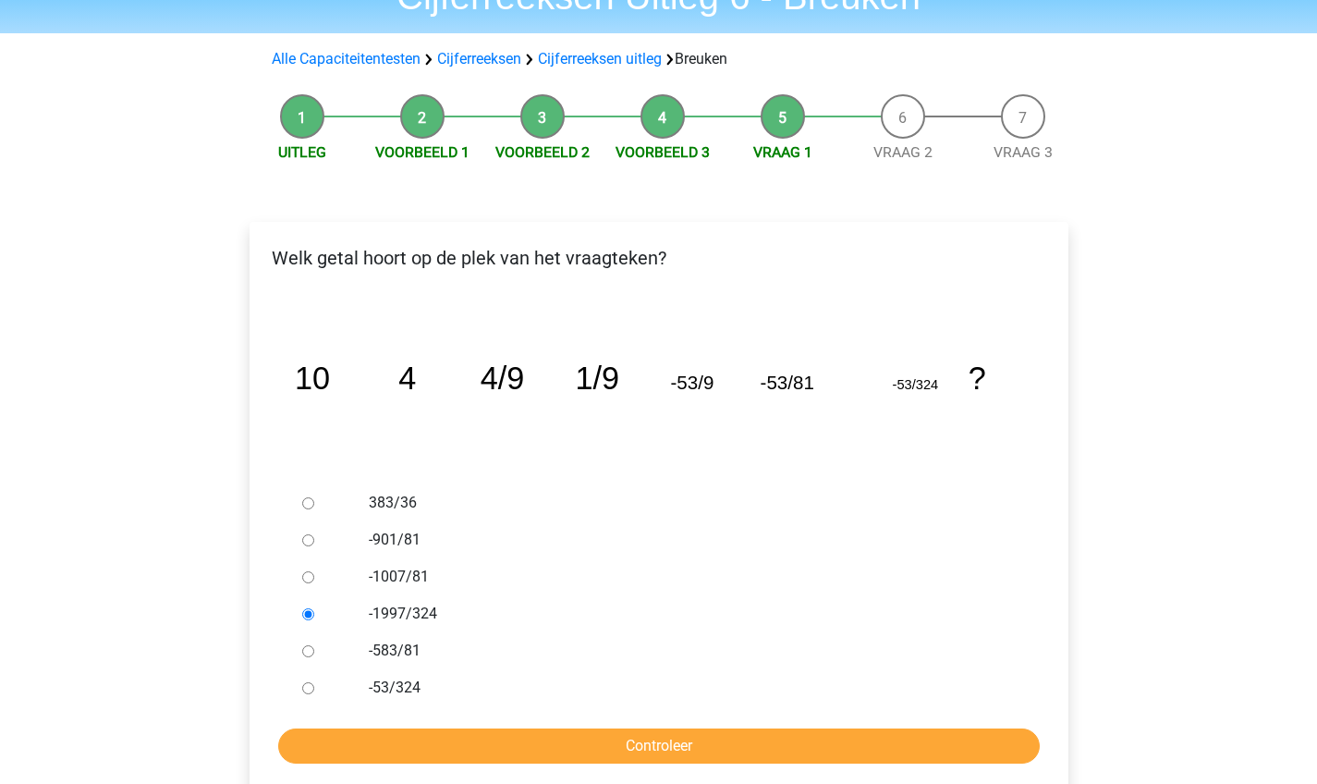
scroll to position [95, 0]
click at [499, 64] on link "Cijferreeksen" at bounding box center [479, 60] width 84 height 18
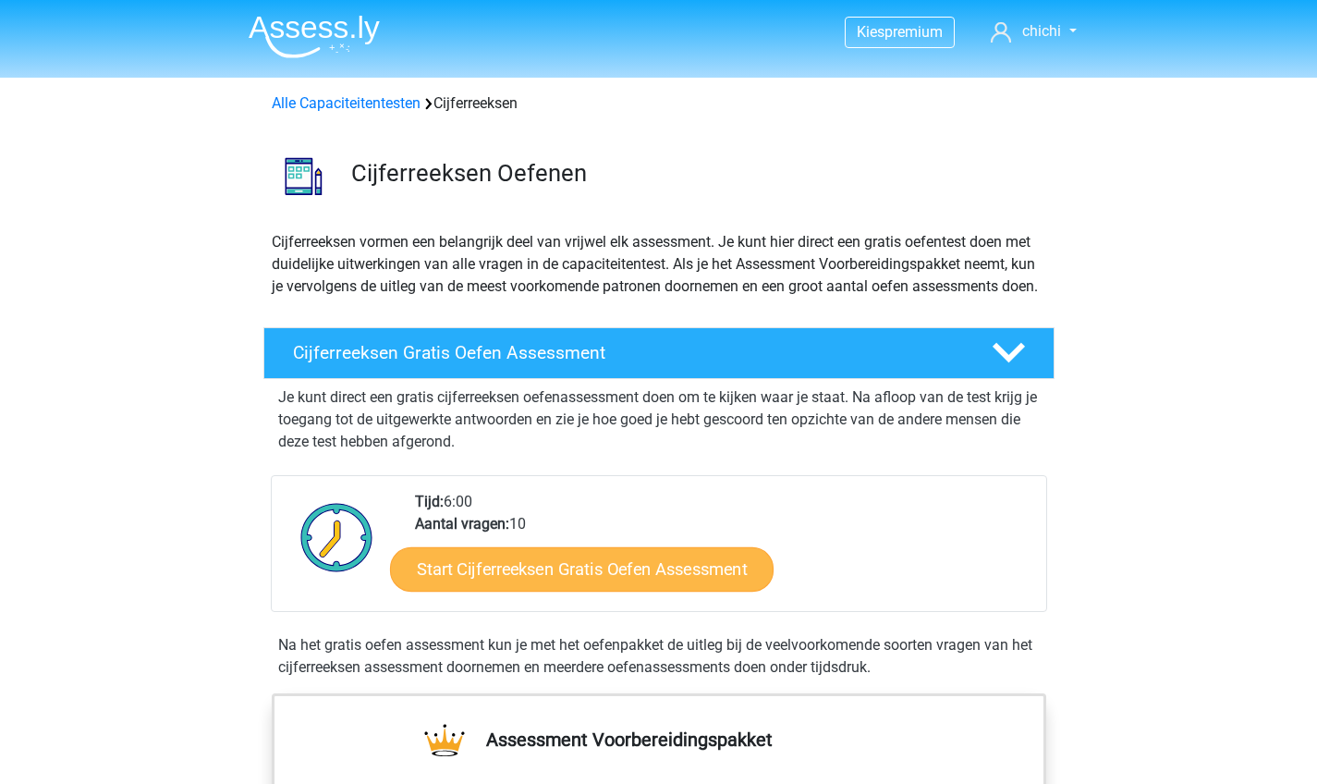
click at [578, 581] on link "Start Cijferreeksen Gratis Oefen Assessment" at bounding box center [581, 568] width 383 height 44
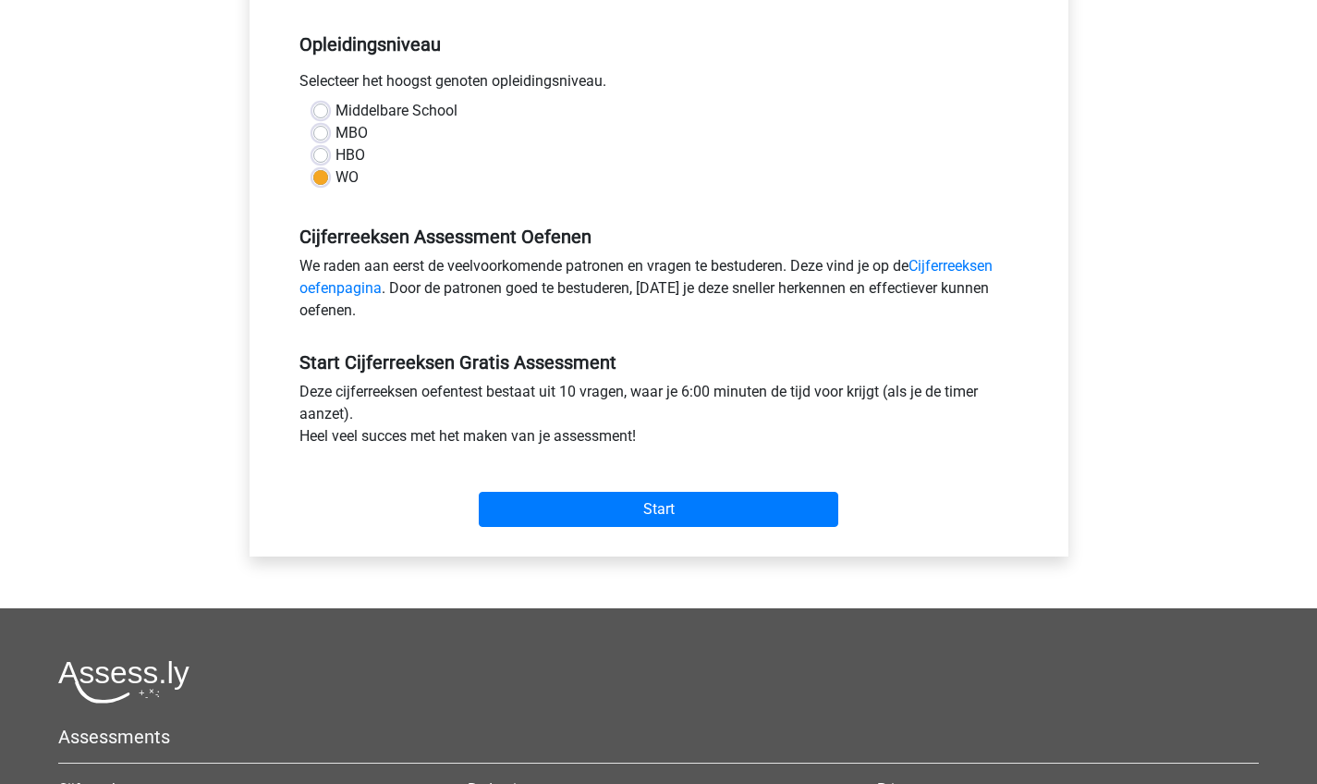
scroll to position [367, 0]
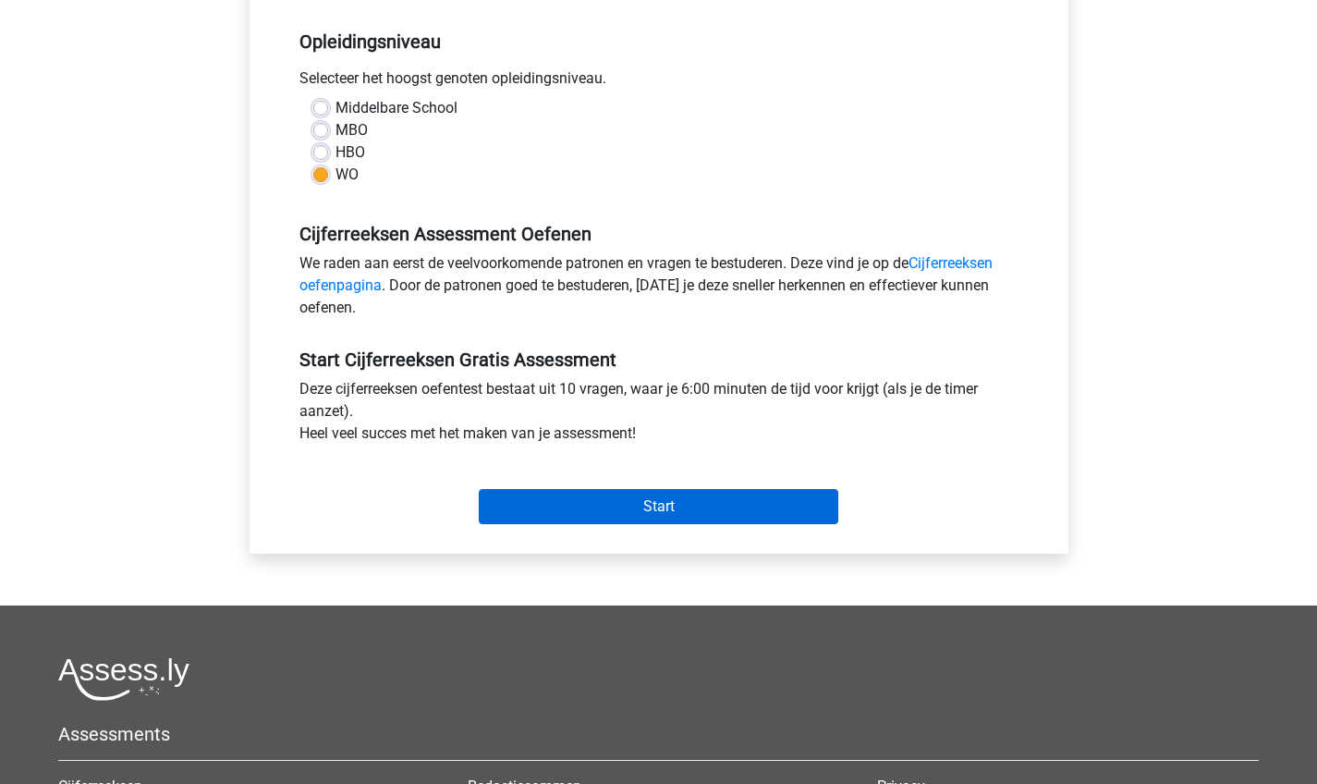
click at [647, 502] on input "Start" at bounding box center [658, 506] width 359 height 35
click at [643, 498] on input "Start" at bounding box center [658, 506] width 359 height 35
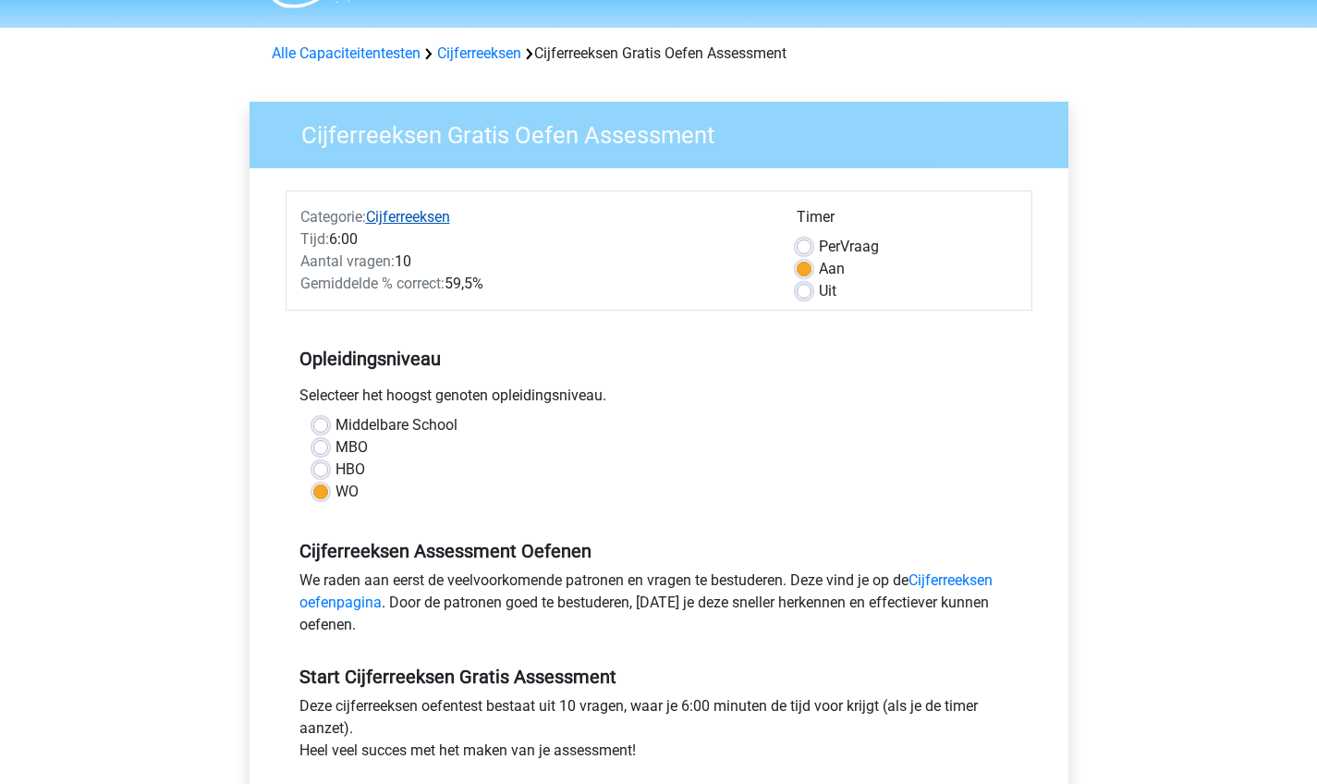
scroll to position [7, 0]
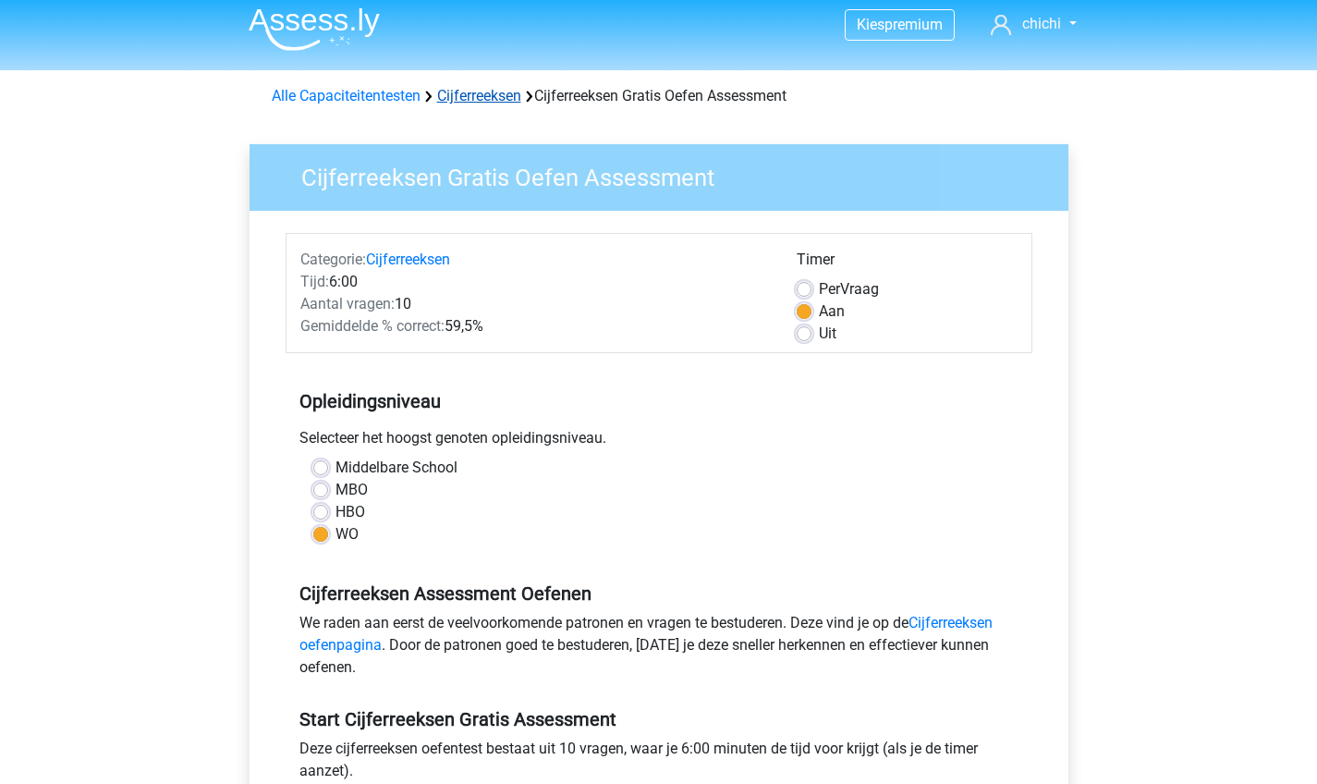
click at [486, 97] on link "Cijferreeksen" at bounding box center [479, 96] width 84 height 18
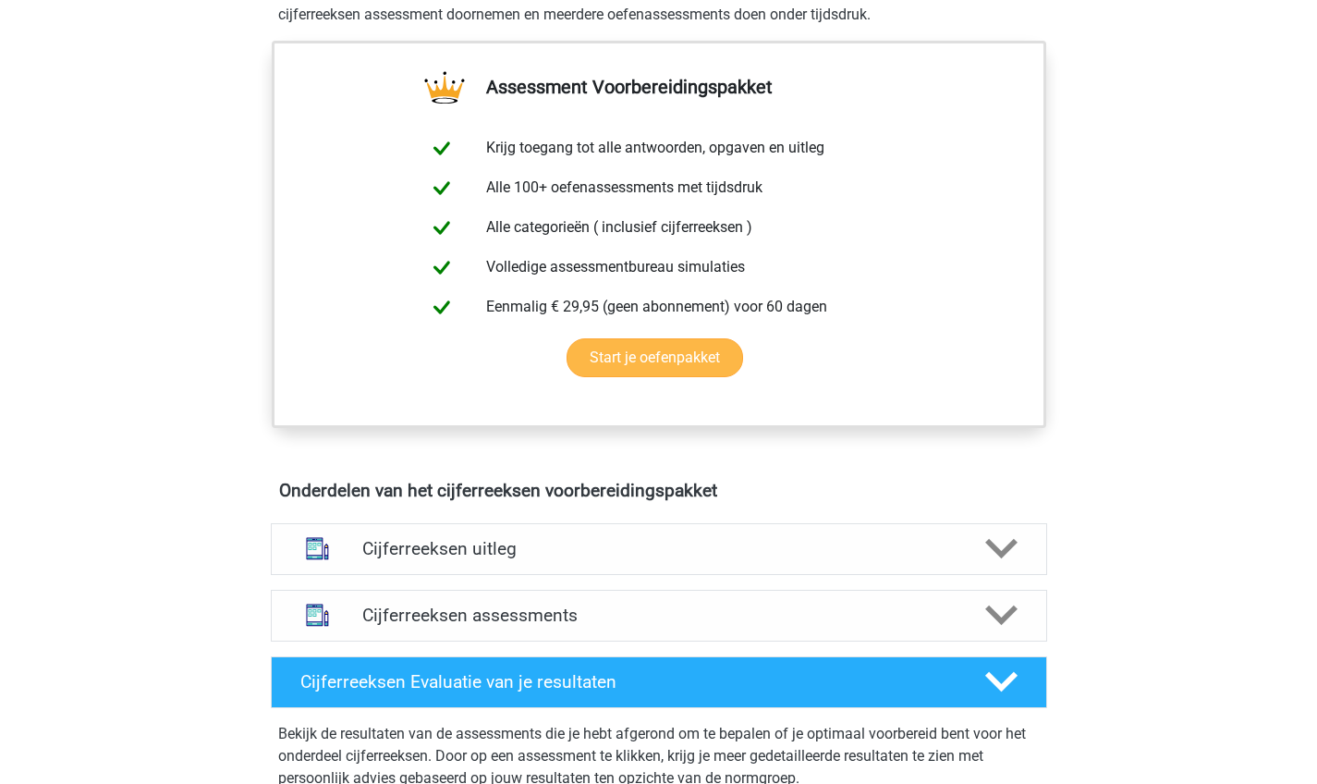
scroll to position [880, 0]
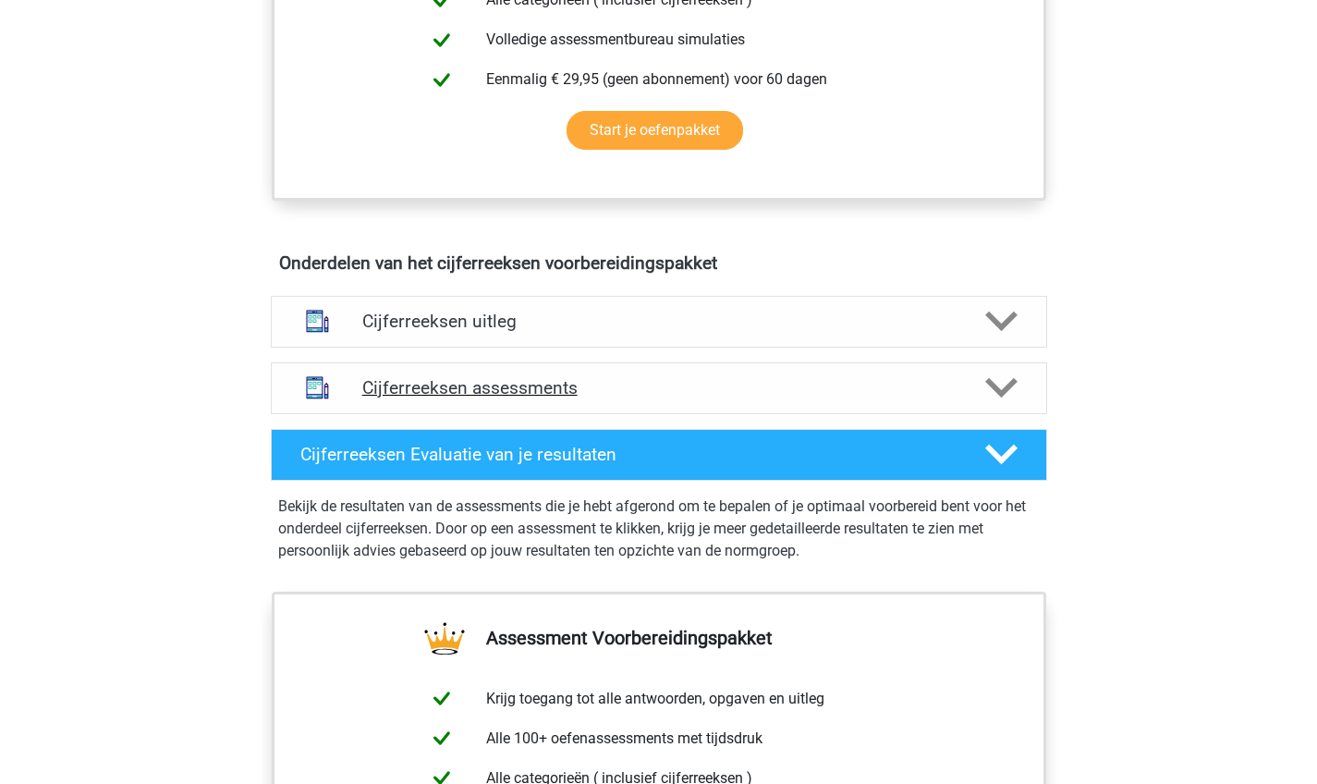
click at [510, 392] on div "Cijferreeksen assessments" at bounding box center [659, 388] width 776 height 52
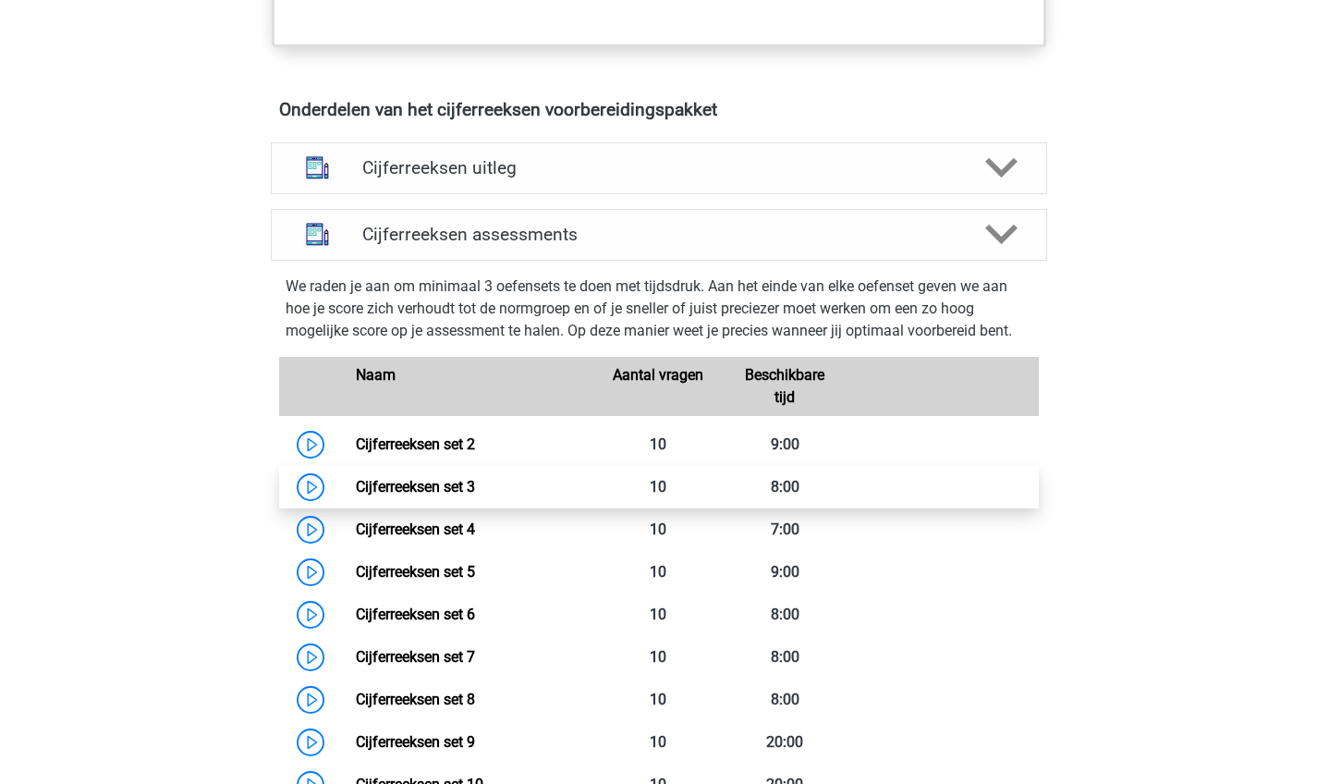
scroll to position [1035, 0]
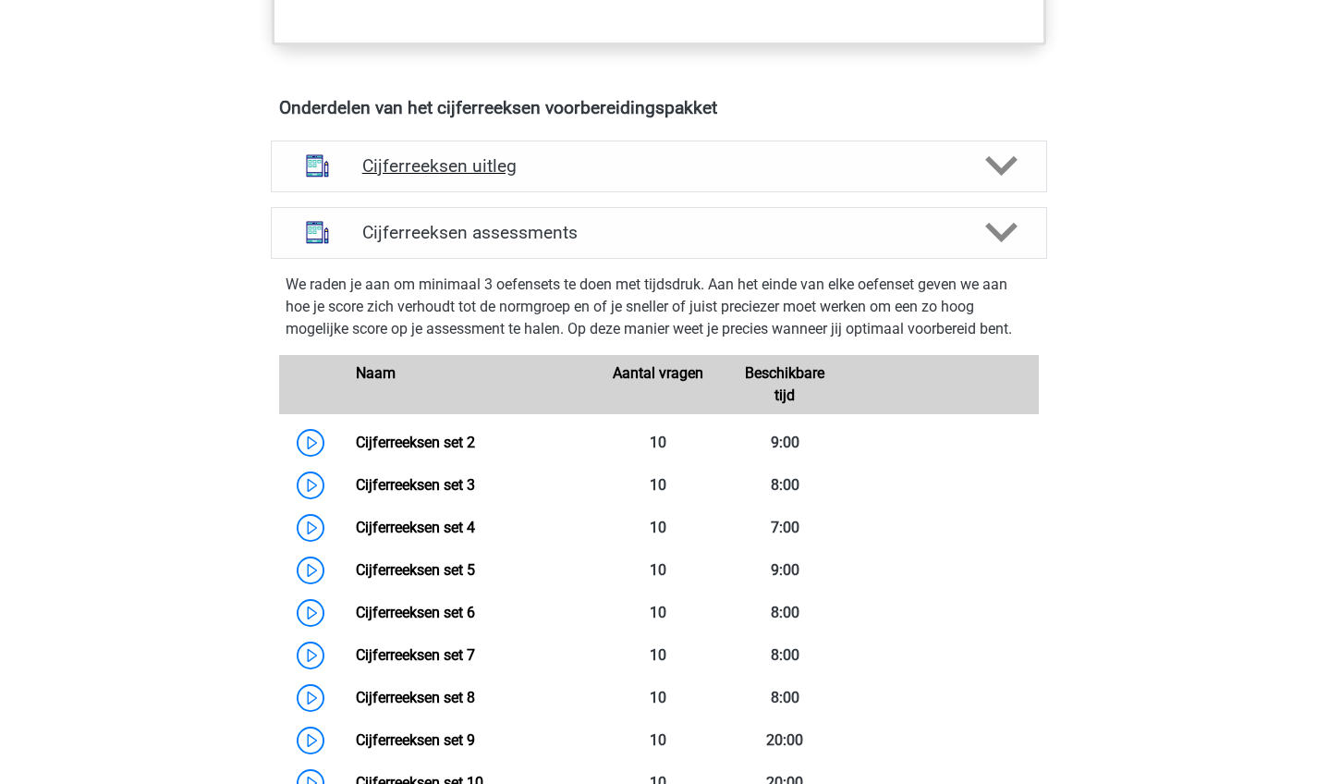
click at [503, 192] on div "Cijferreeksen uitleg" at bounding box center [659, 166] width 776 height 52
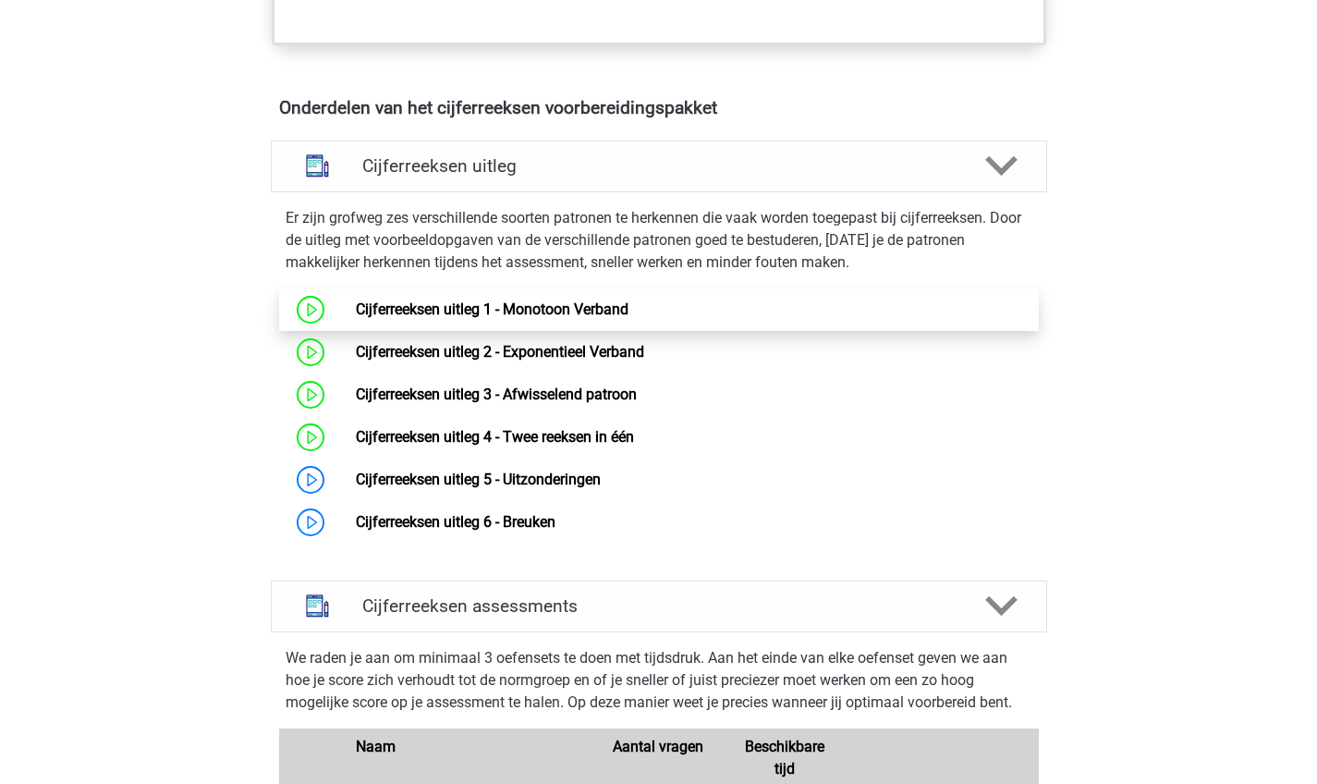
click at [559, 318] on link "Cijferreeksen uitleg 1 - Monotoon Verband" at bounding box center [492, 309] width 273 height 18
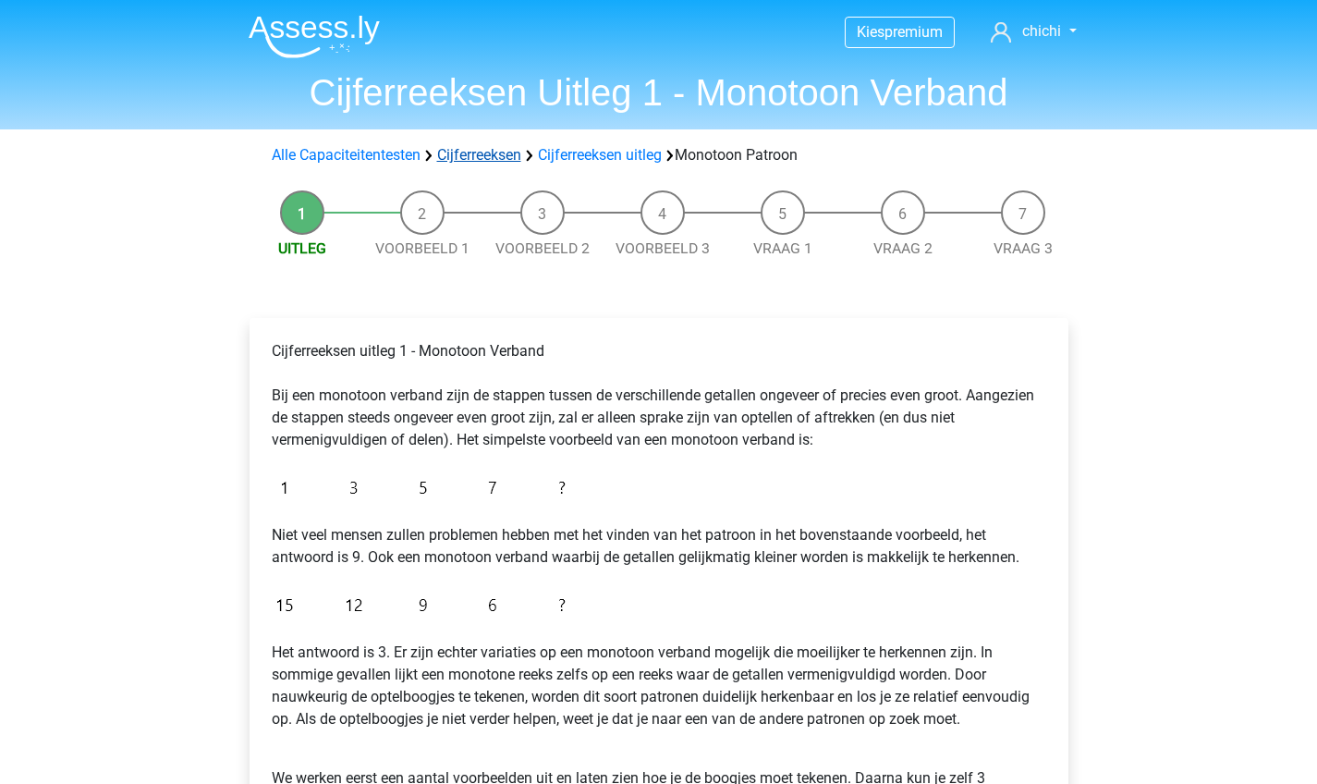
click at [499, 161] on link "Cijferreeksen" at bounding box center [479, 155] width 84 height 18
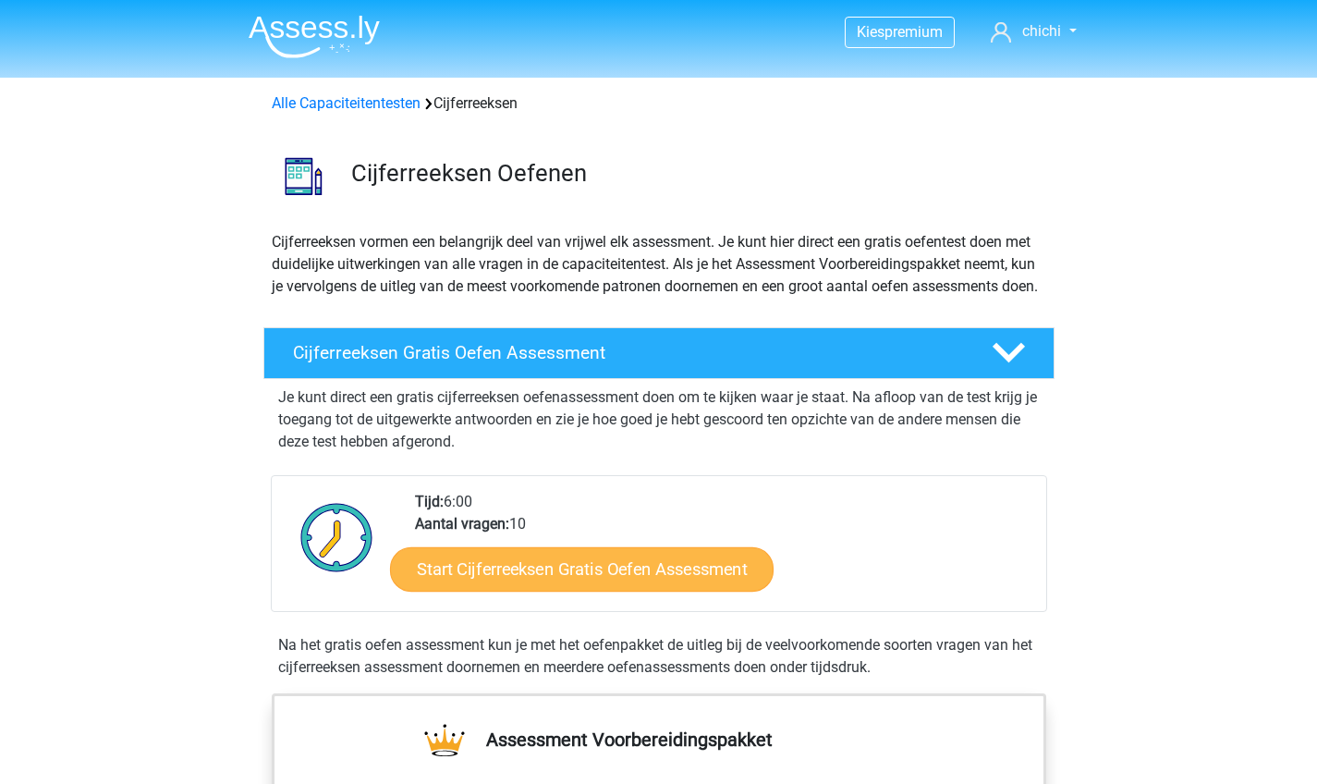
click at [621, 590] on link "Start Cijferreeksen Gratis Oefen Assessment" at bounding box center [581, 568] width 383 height 44
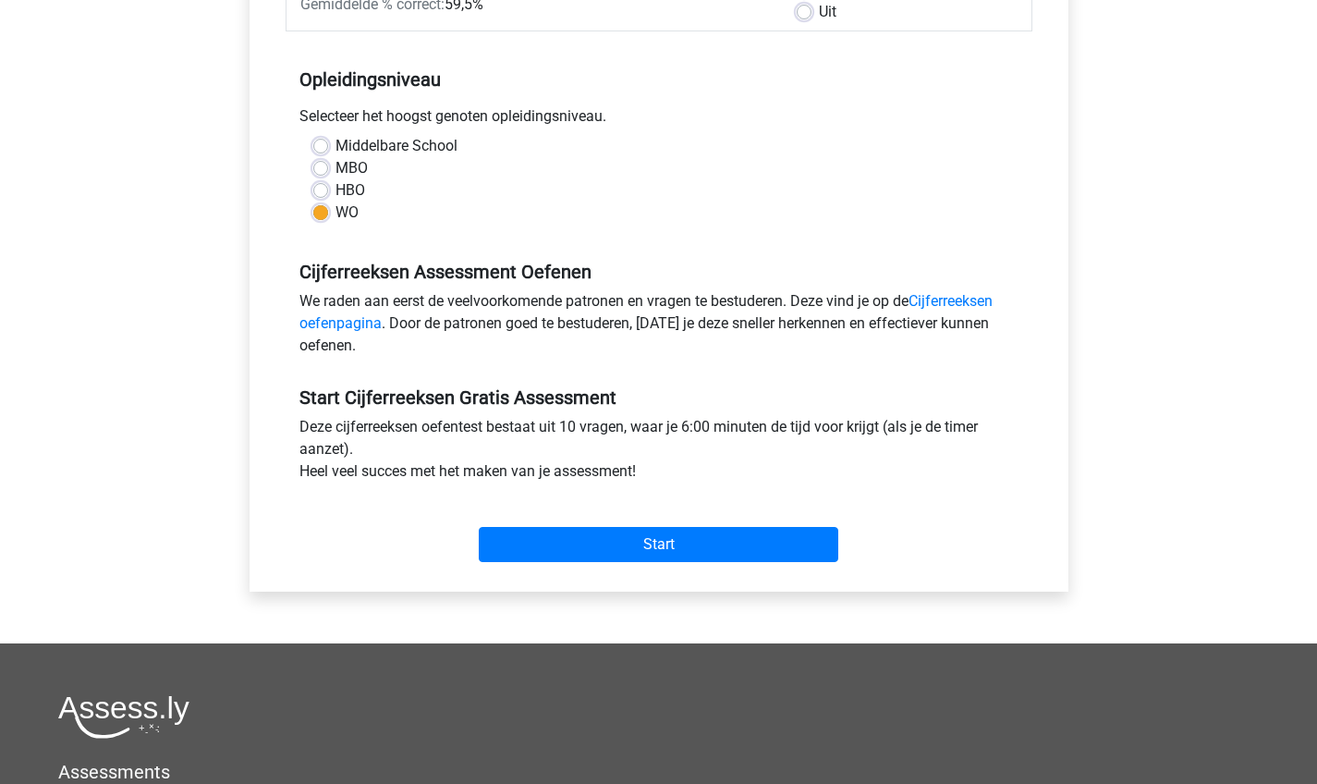
scroll to position [676, 0]
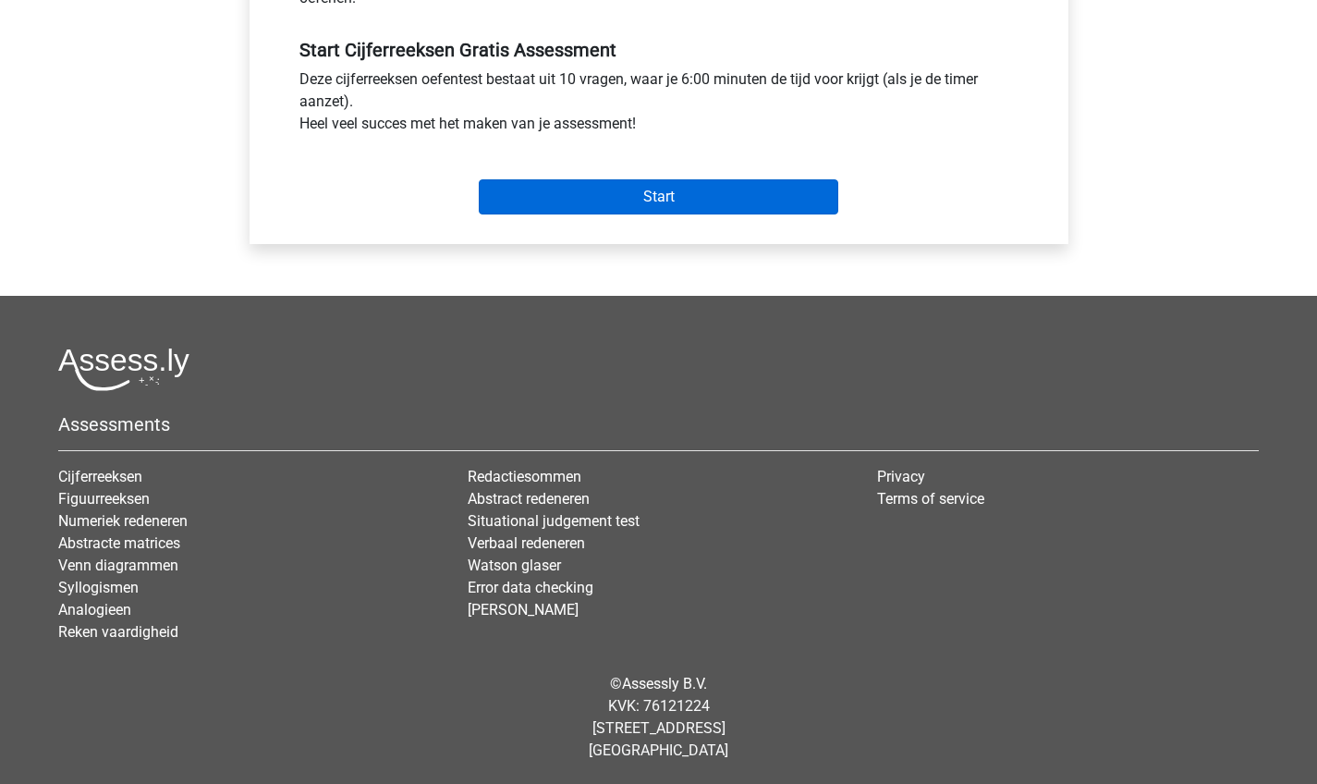
click at [714, 200] on input "Start" at bounding box center [658, 196] width 359 height 35
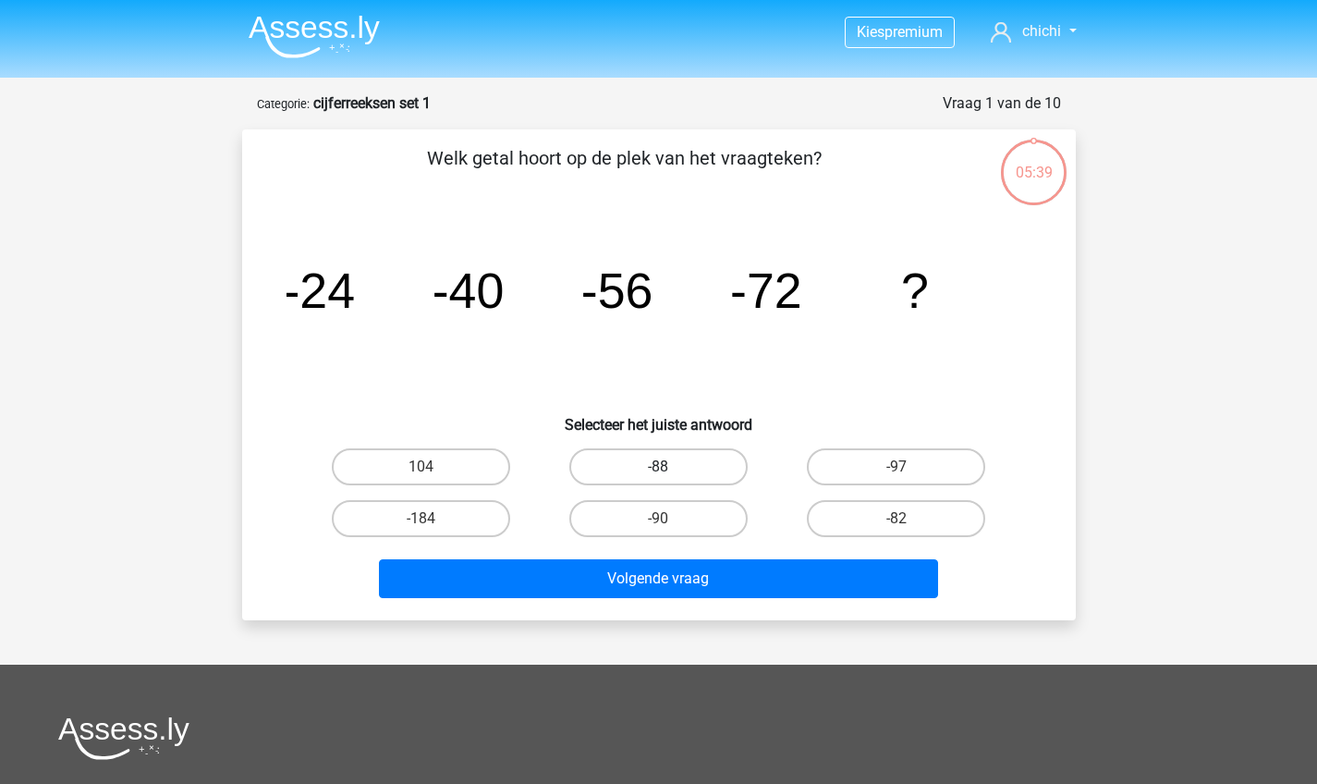
click at [657, 467] on label "-88" at bounding box center [658, 466] width 178 height 37
click at [658, 467] on input "-88" at bounding box center [664, 473] width 12 height 12
radio input "true"
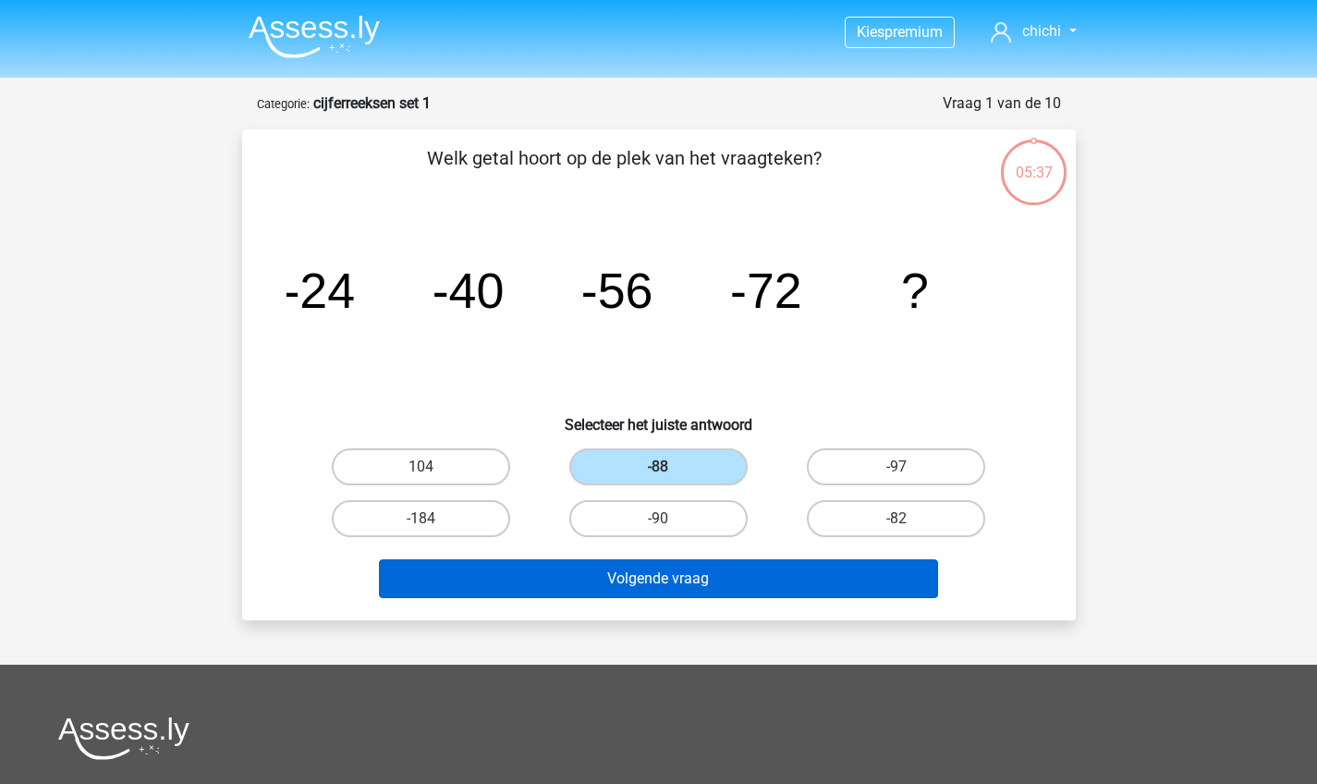
click at [650, 584] on button "Volgende vraag" at bounding box center [658, 578] width 559 height 39
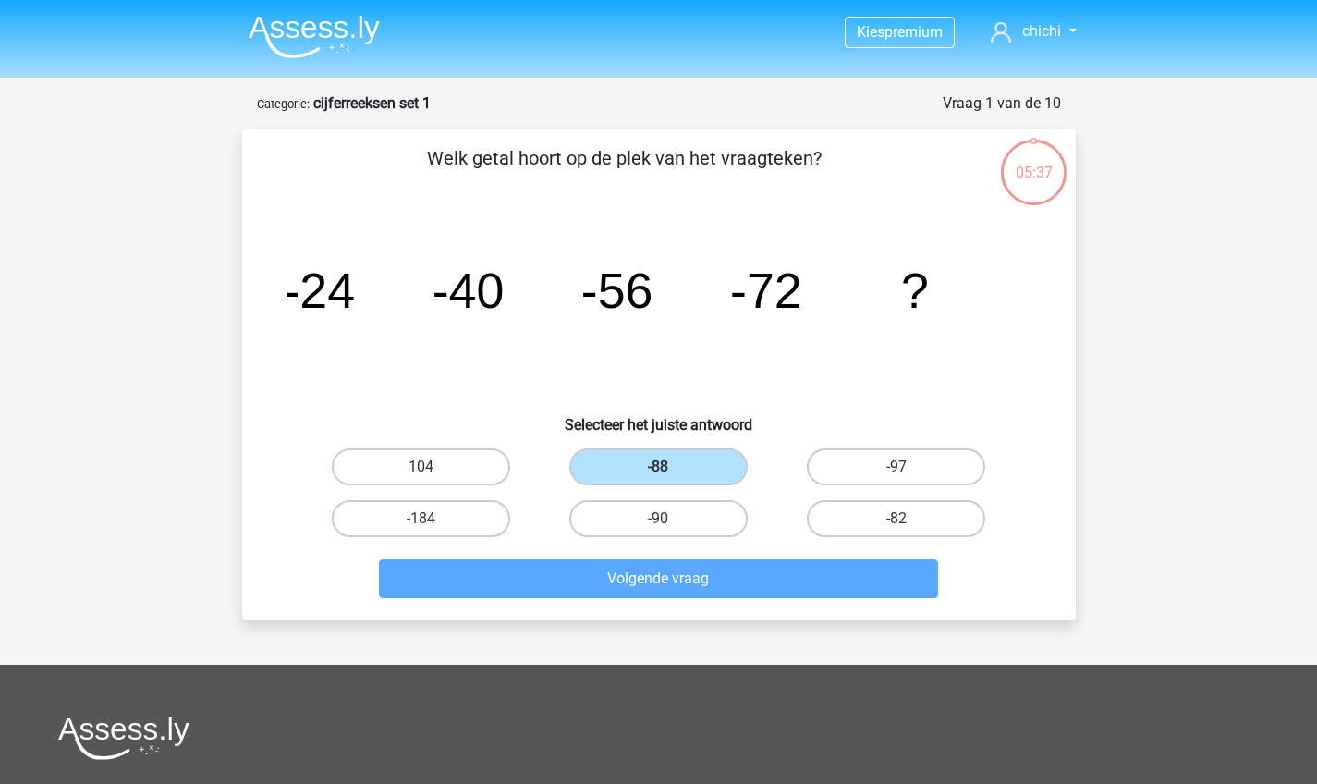
scroll to position [92, 0]
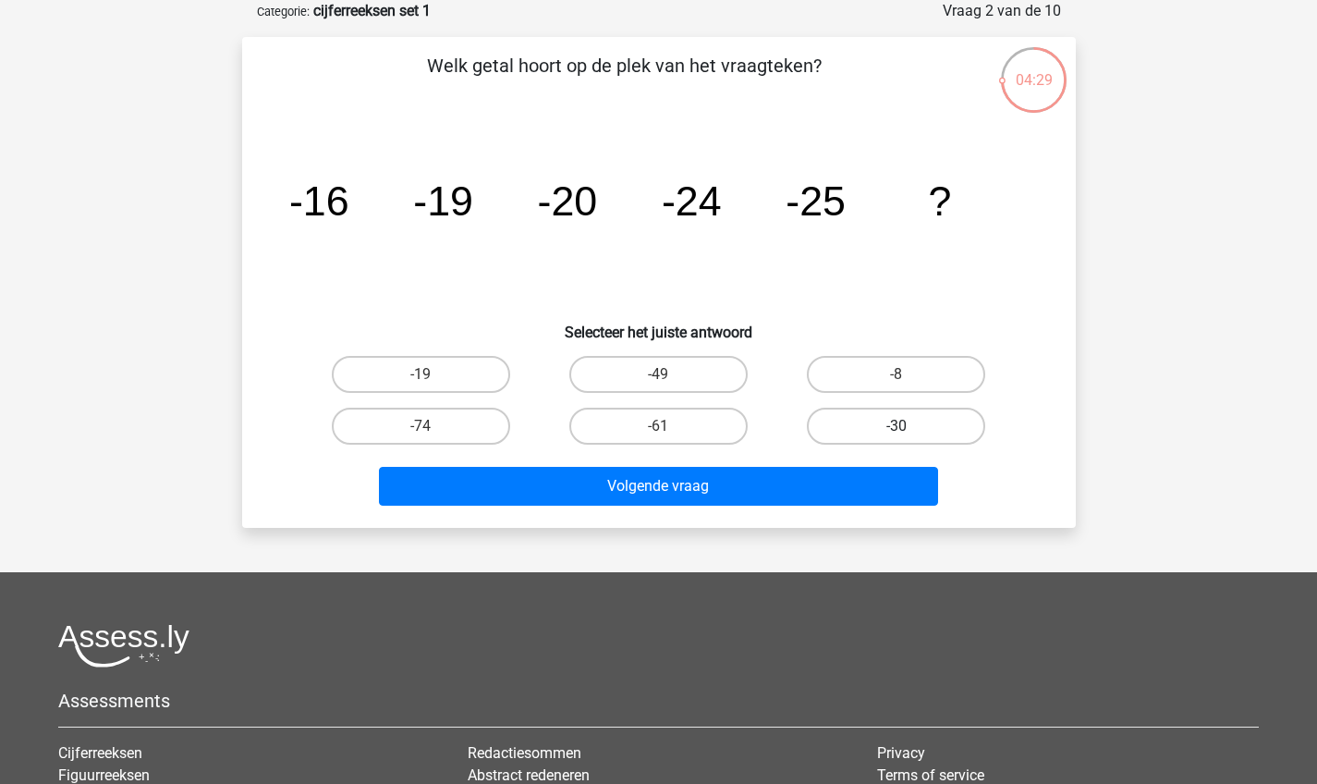
click at [950, 439] on label "-30" at bounding box center [896, 425] width 178 height 37
click at [908, 438] on input "-30" at bounding box center [902, 432] width 12 height 12
radio input "true"
click at [938, 423] on label "-30" at bounding box center [896, 425] width 178 height 37
click at [908, 426] on input "-30" at bounding box center [902, 432] width 12 height 12
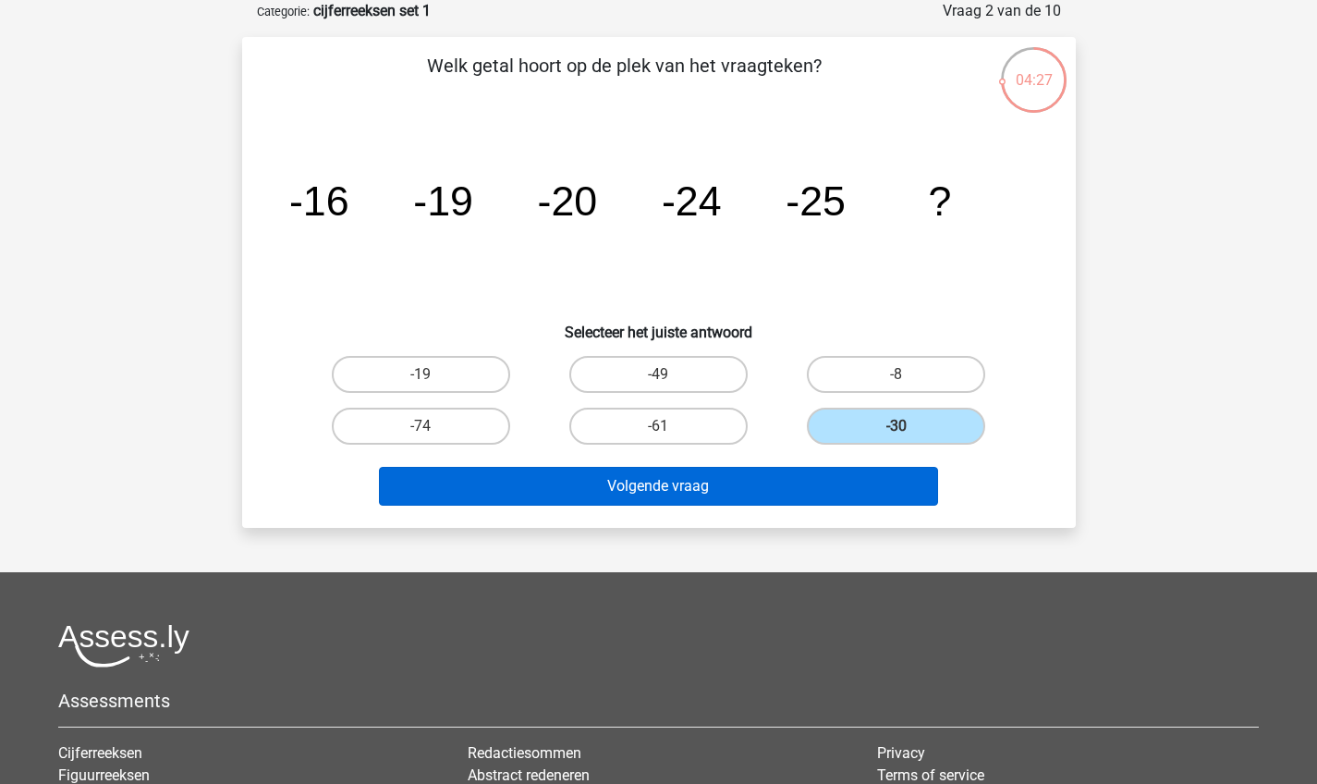
click at [821, 481] on button "Volgende vraag" at bounding box center [658, 486] width 559 height 39
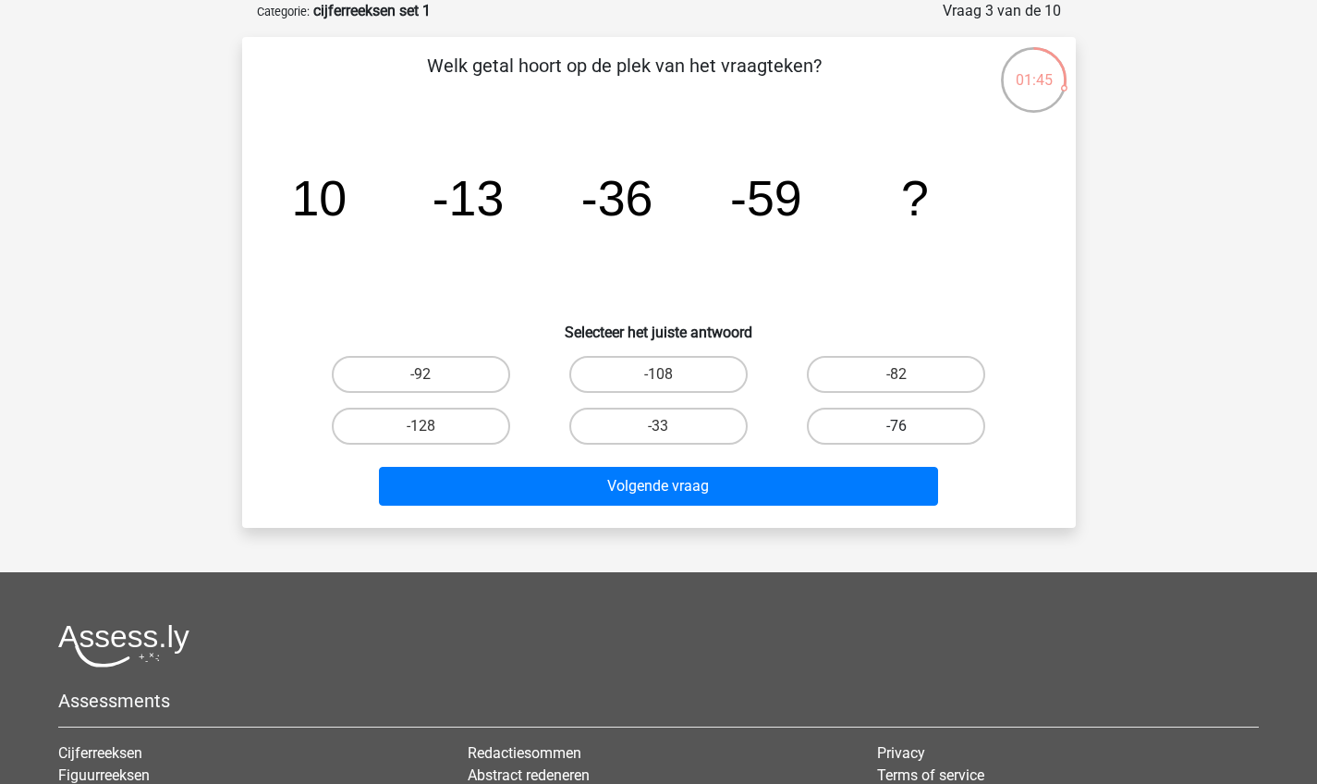
click at [882, 427] on label "-76" at bounding box center [896, 425] width 178 height 37
click at [896, 427] on input "-76" at bounding box center [902, 432] width 12 height 12
radio input "true"
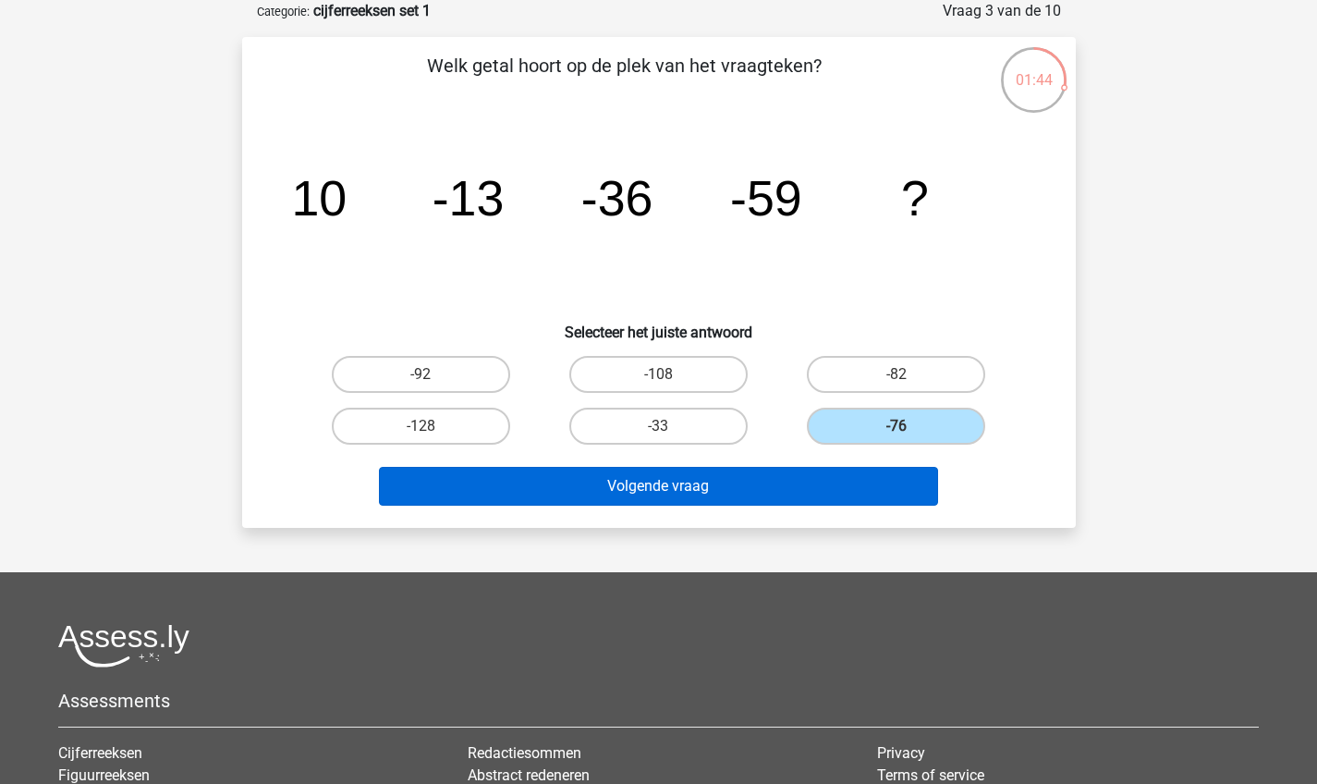
click at [763, 496] on button "Volgende vraag" at bounding box center [658, 486] width 559 height 39
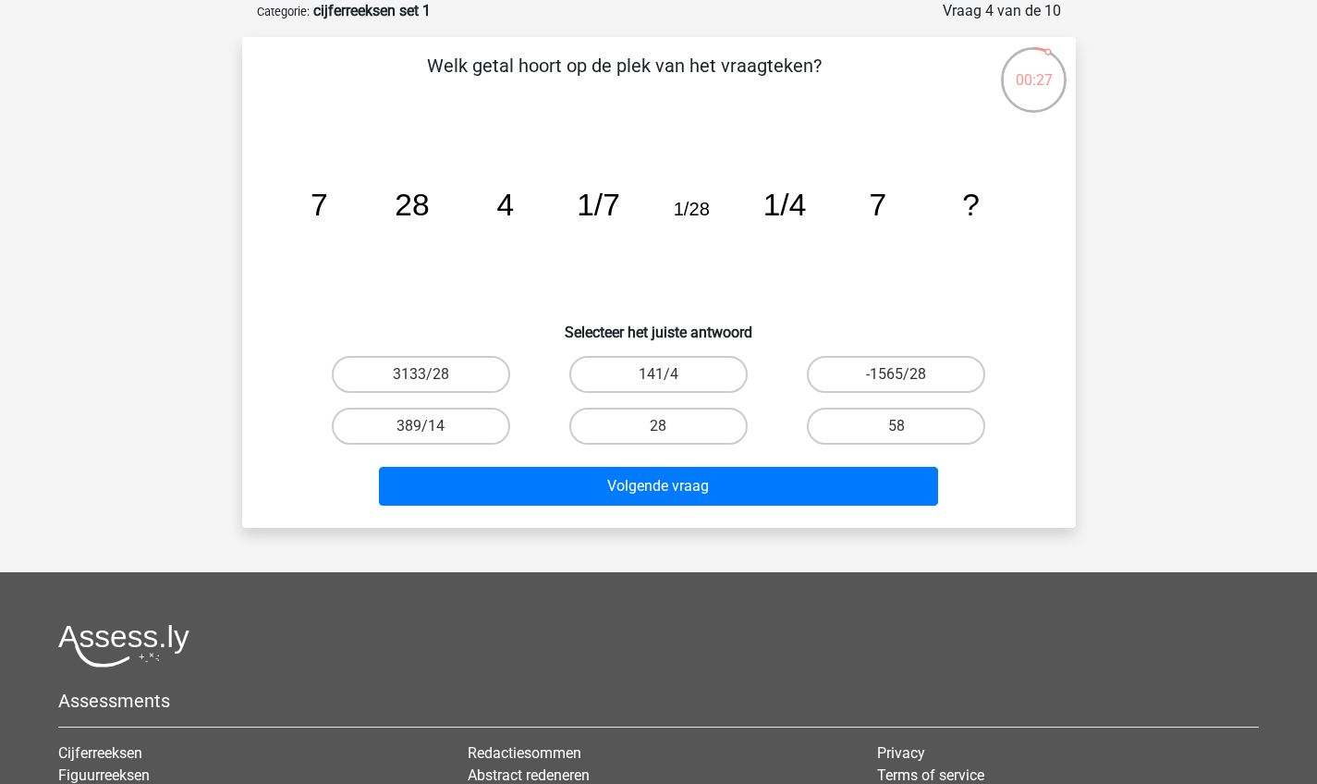
click at [763, 496] on button "Volgende vraag" at bounding box center [658, 486] width 559 height 39
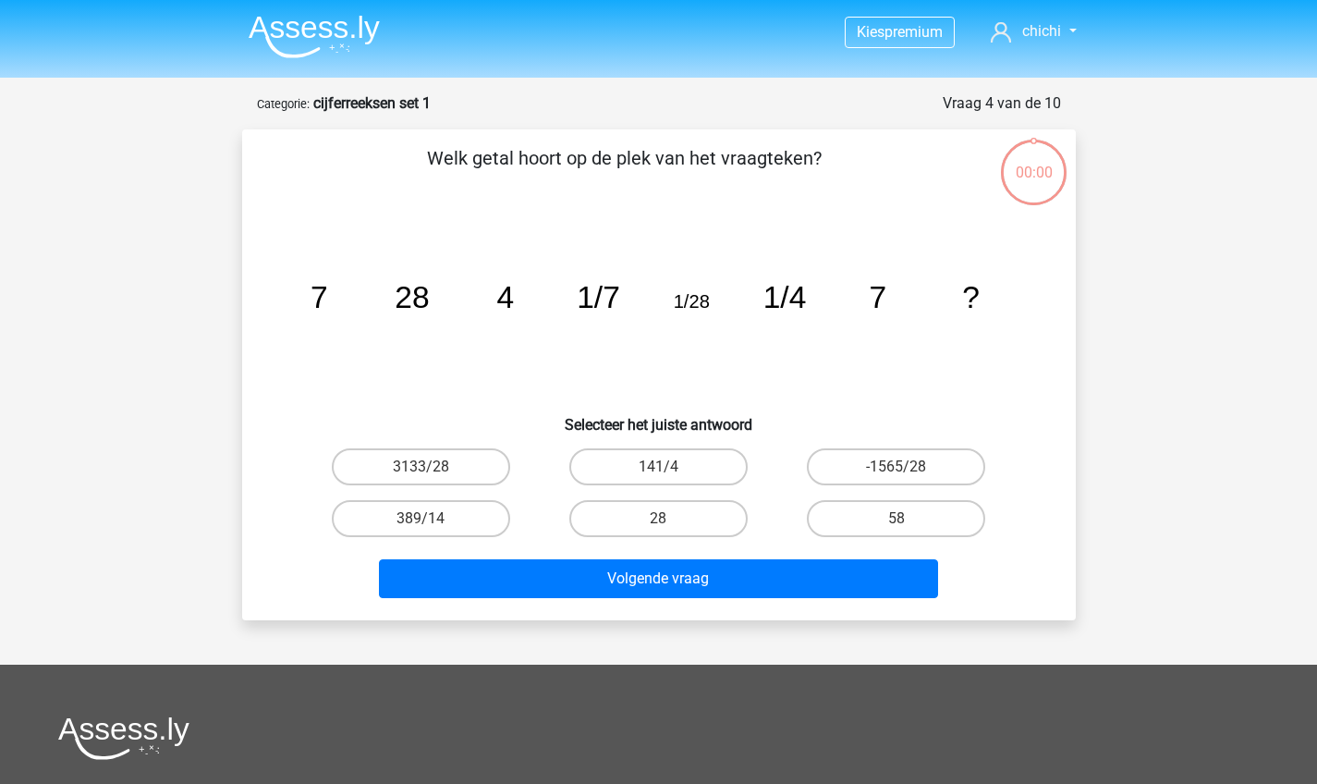
scroll to position [92, 0]
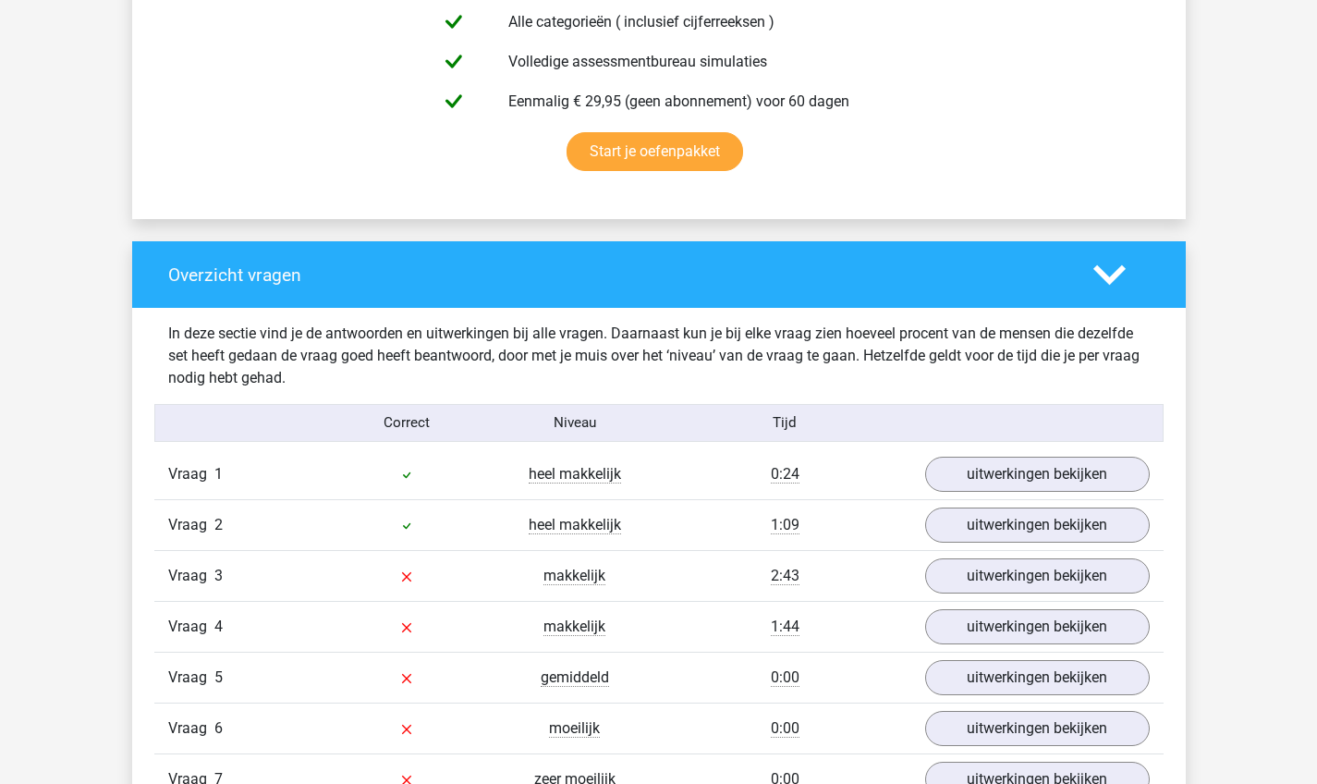
scroll to position [1167, 0]
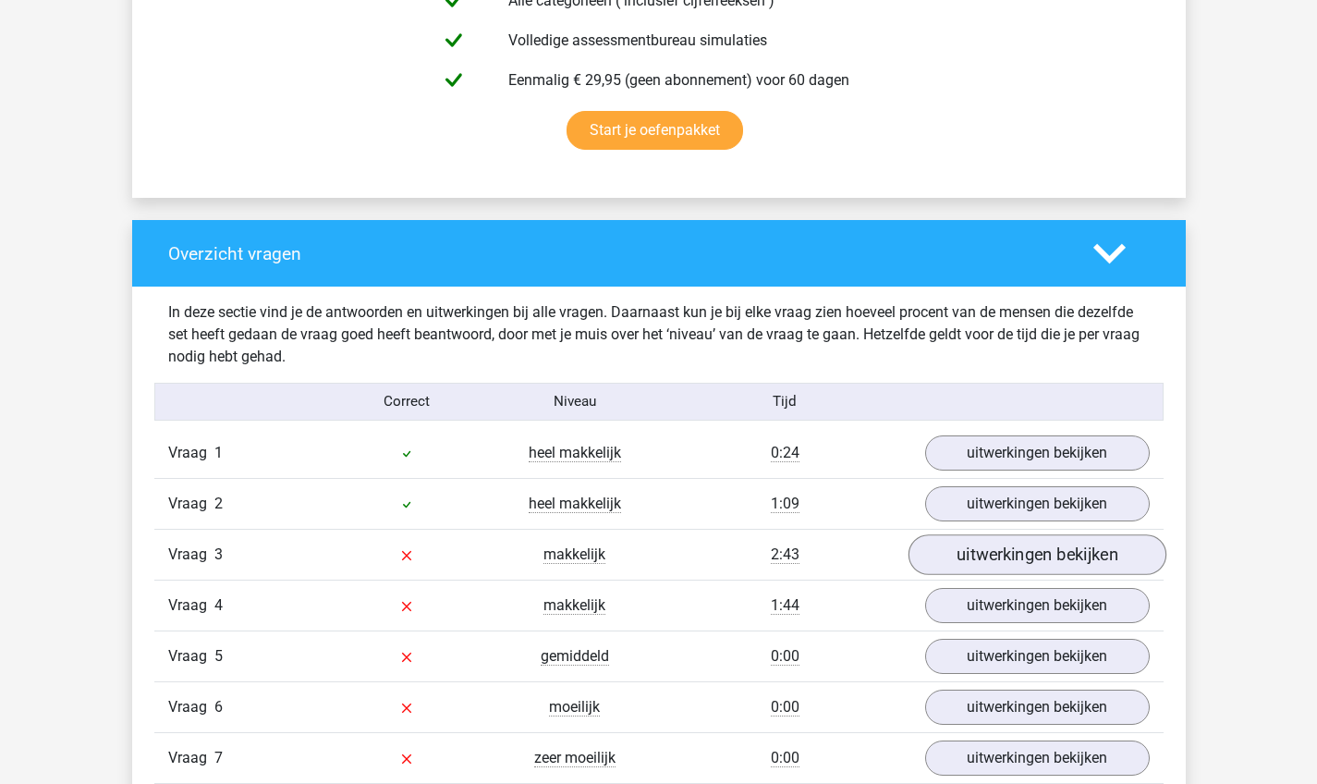
click at [963, 553] on link "uitwerkingen bekijken" at bounding box center [1036, 554] width 258 height 41
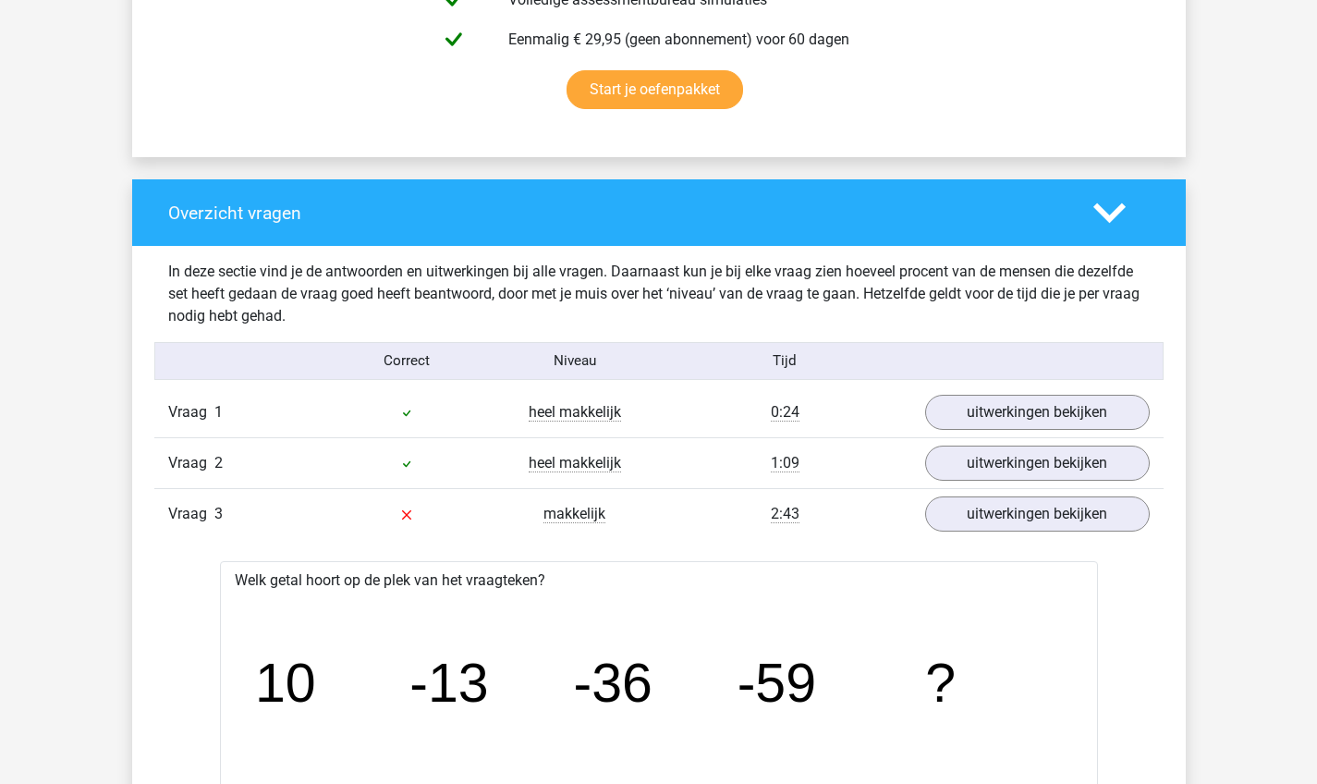
scroll to position [1204, 0]
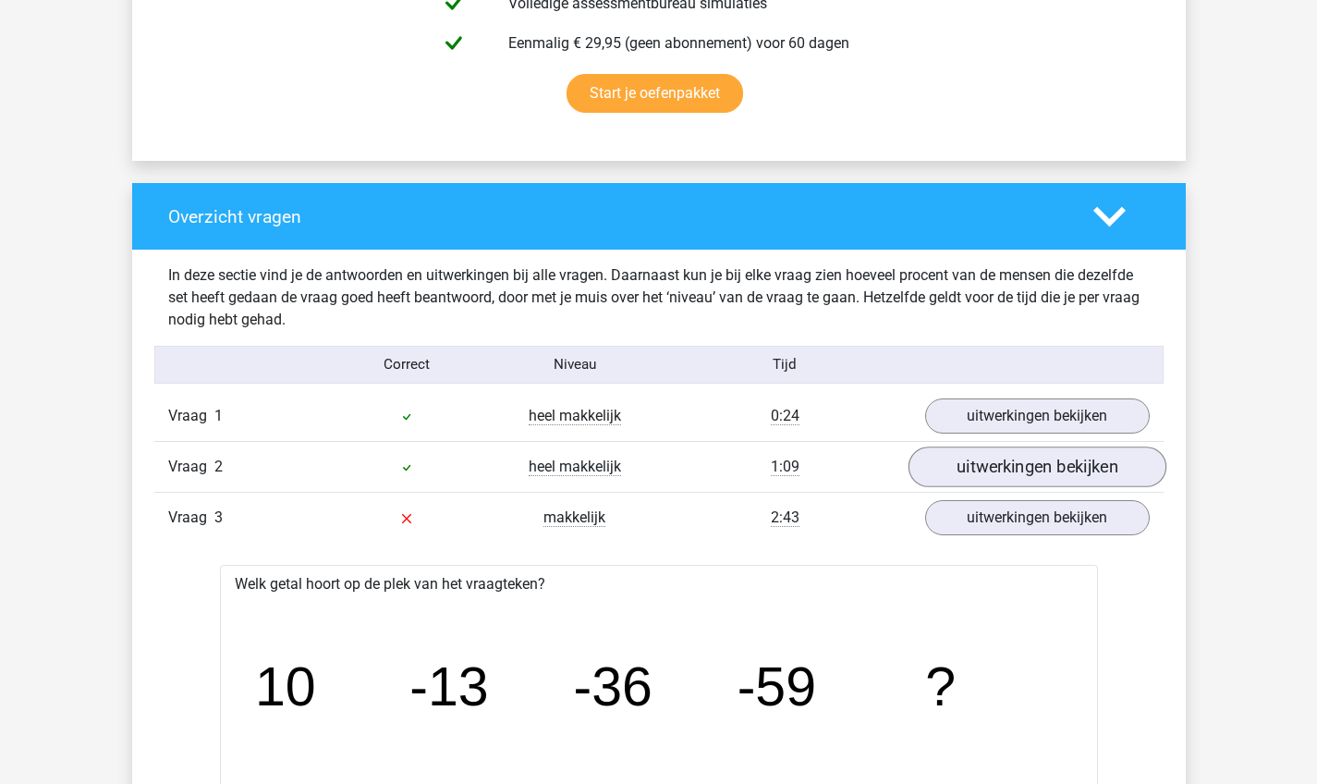
click at [992, 482] on link "uitwerkingen bekijken" at bounding box center [1036, 466] width 258 height 41
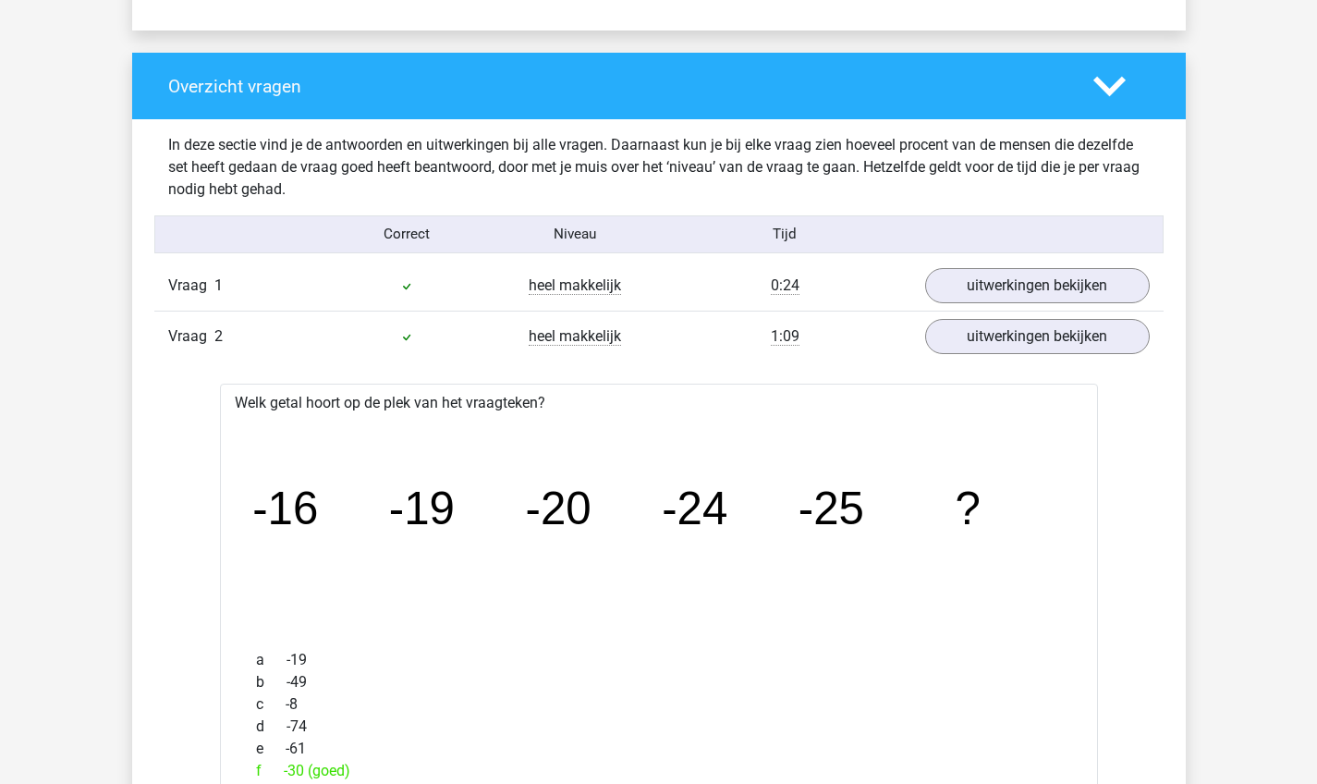
scroll to position [1333, 0]
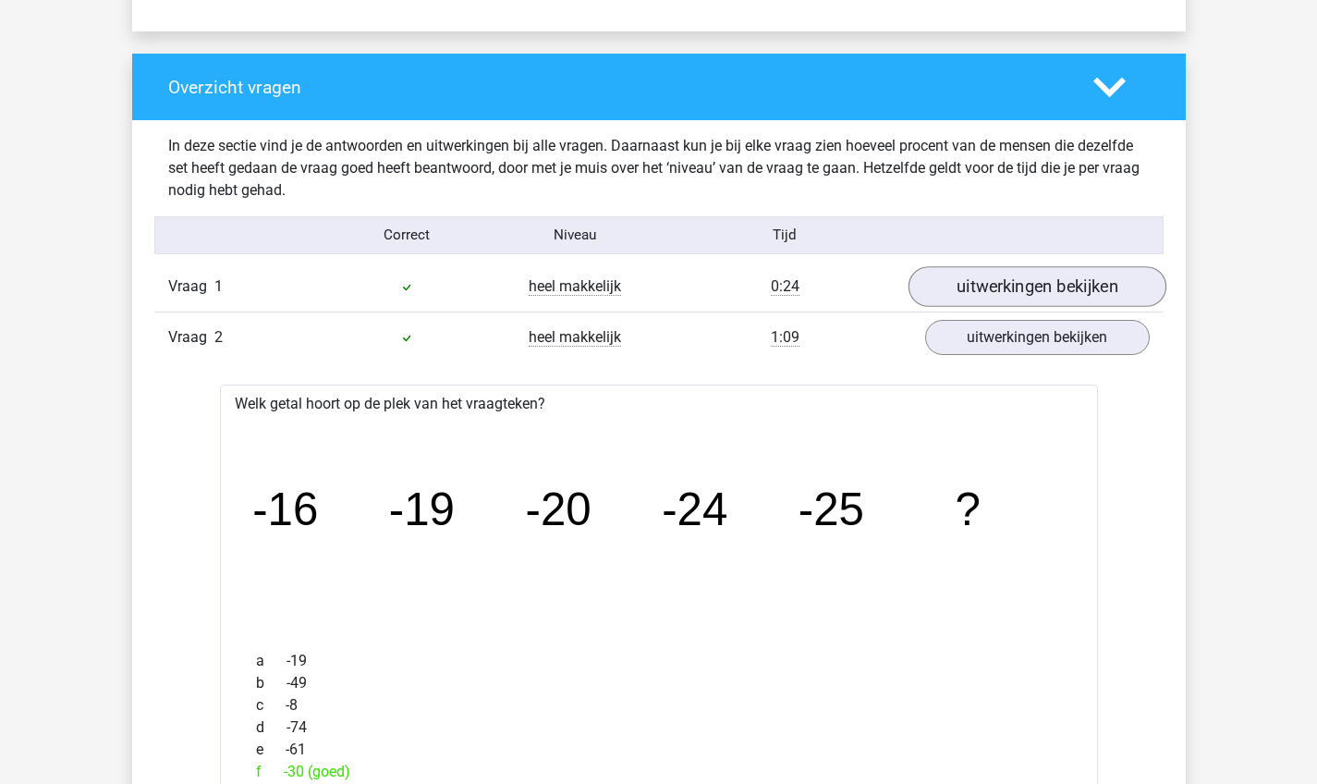
click at [982, 284] on link "uitwerkingen bekijken" at bounding box center [1036, 286] width 258 height 41
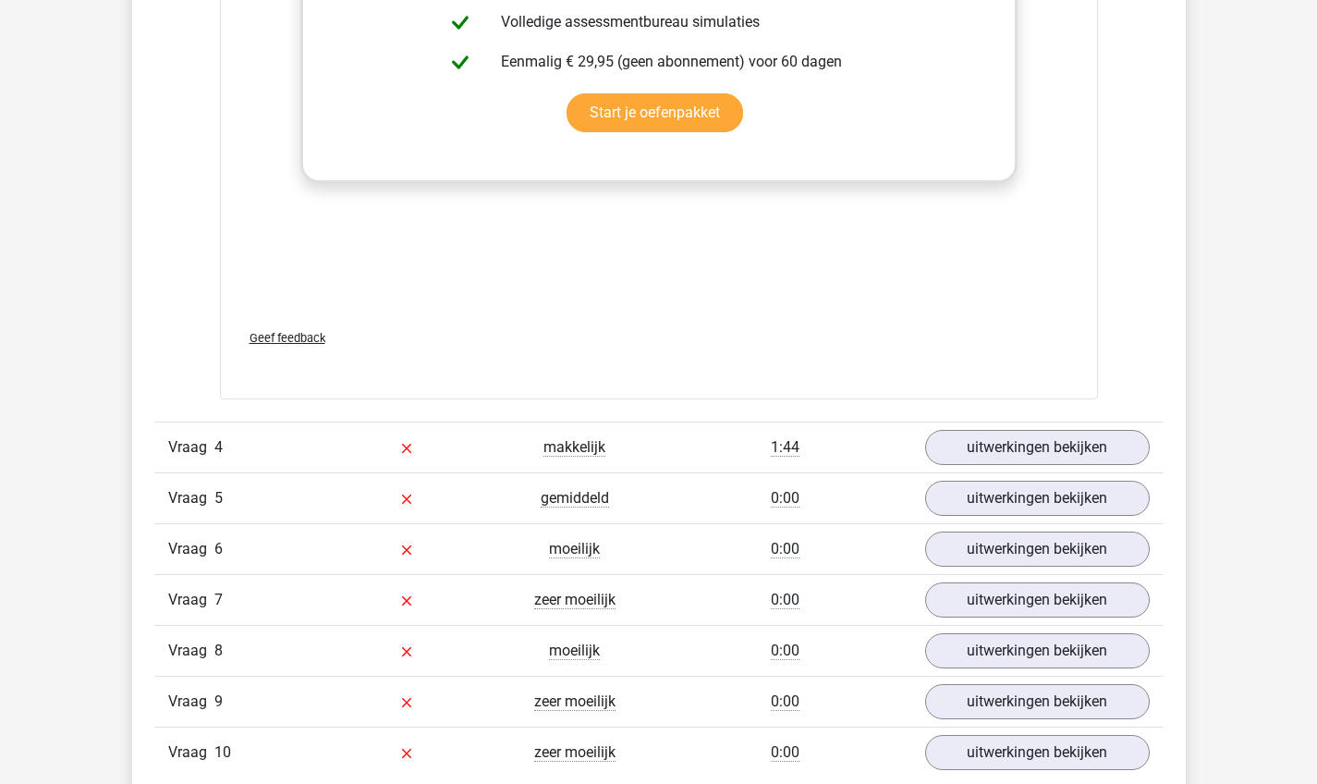
scroll to position [4284, 0]
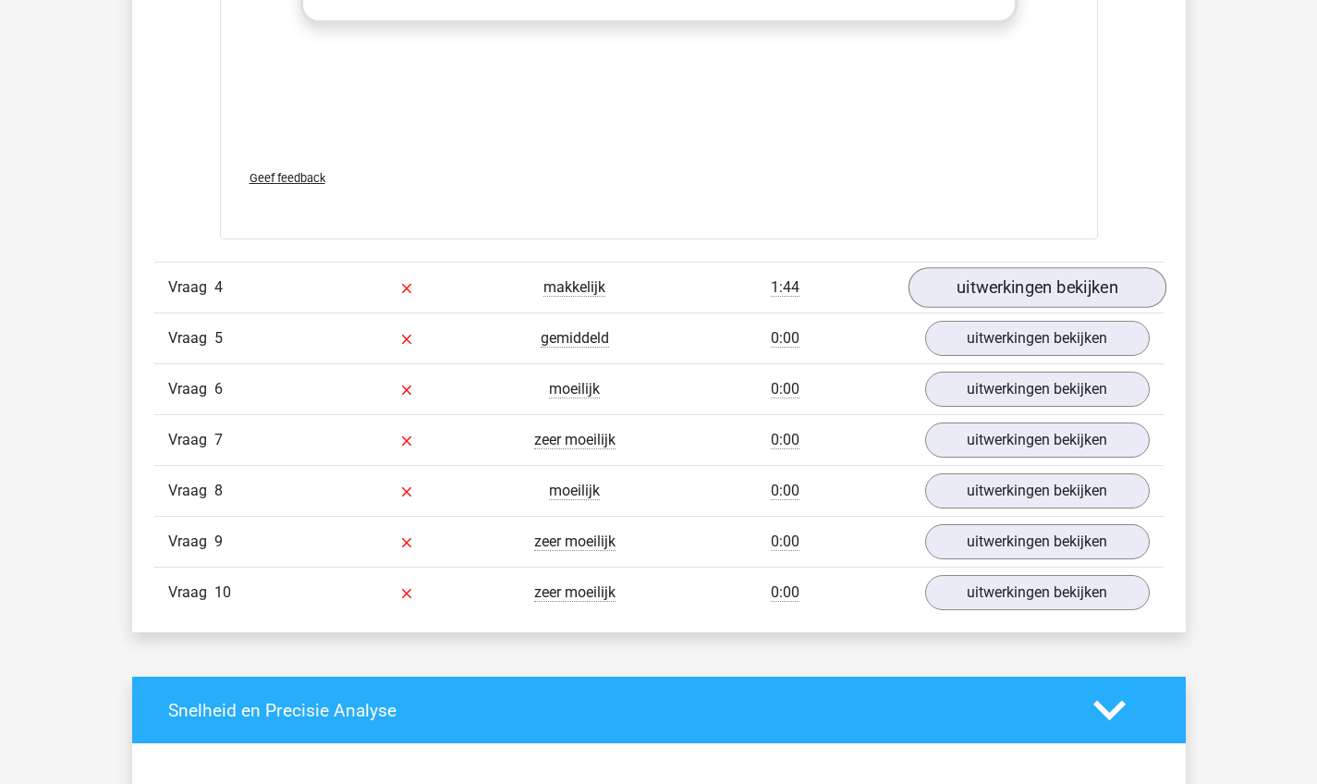
click at [995, 295] on link "uitwerkingen bekijken" at bounding box center [1036, 287] width 258 height 41
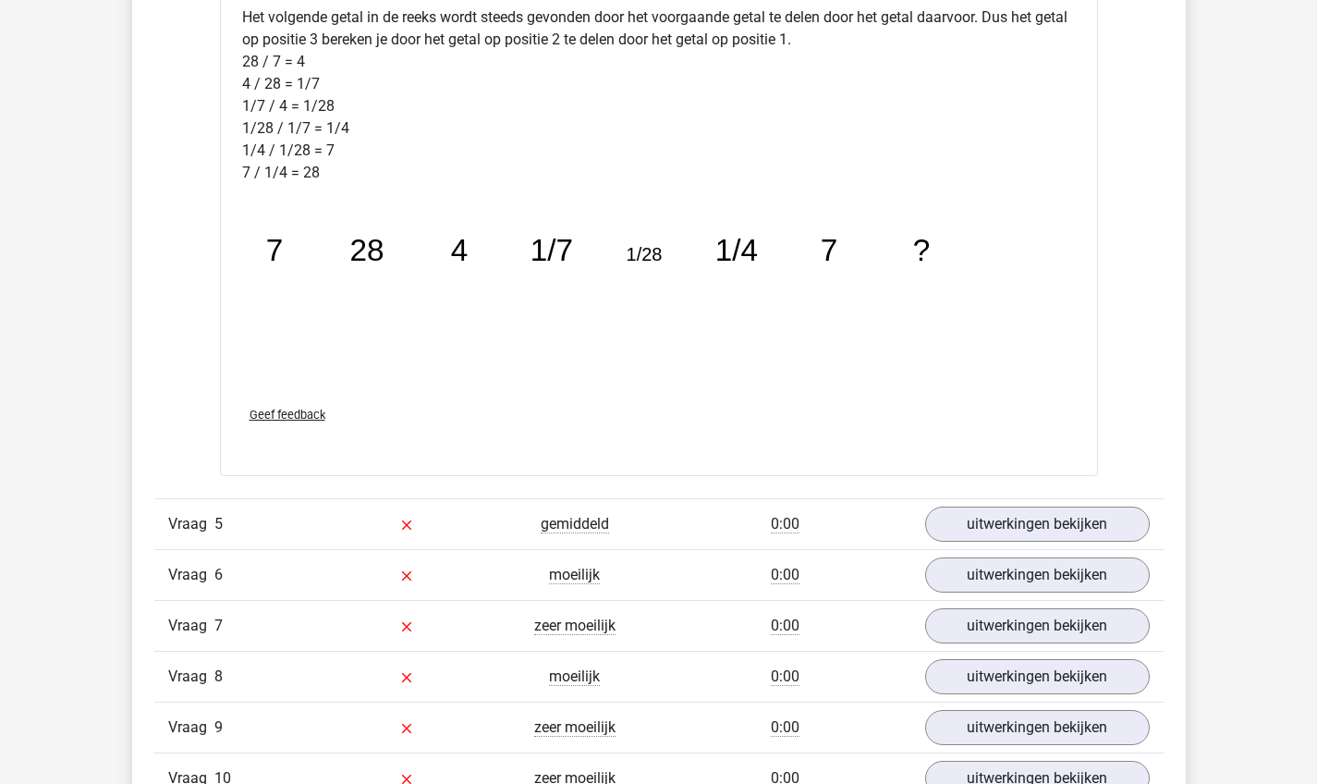
scroll to position [5070, 0]
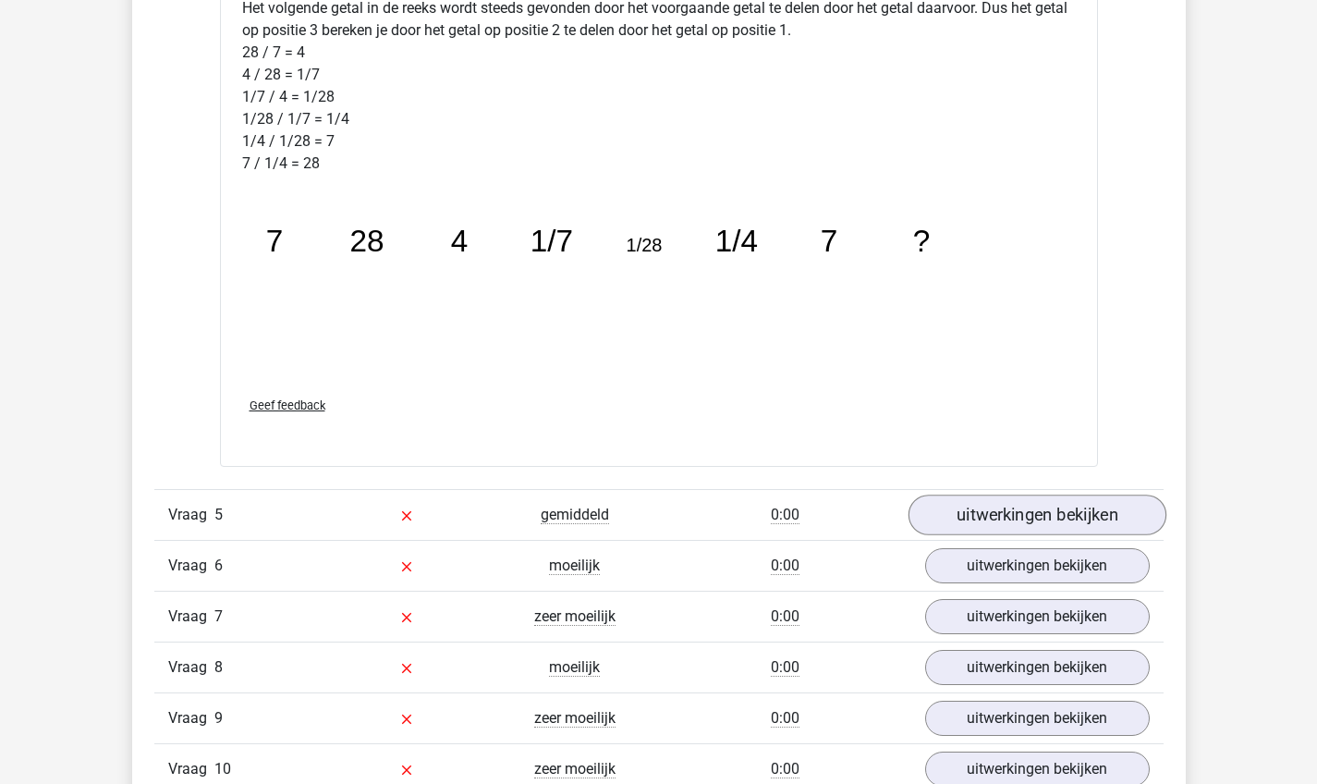
click at [1000, 500] on link "uitwerkingen bekijken" at bounding box center [1036, 514] width 258 height 41
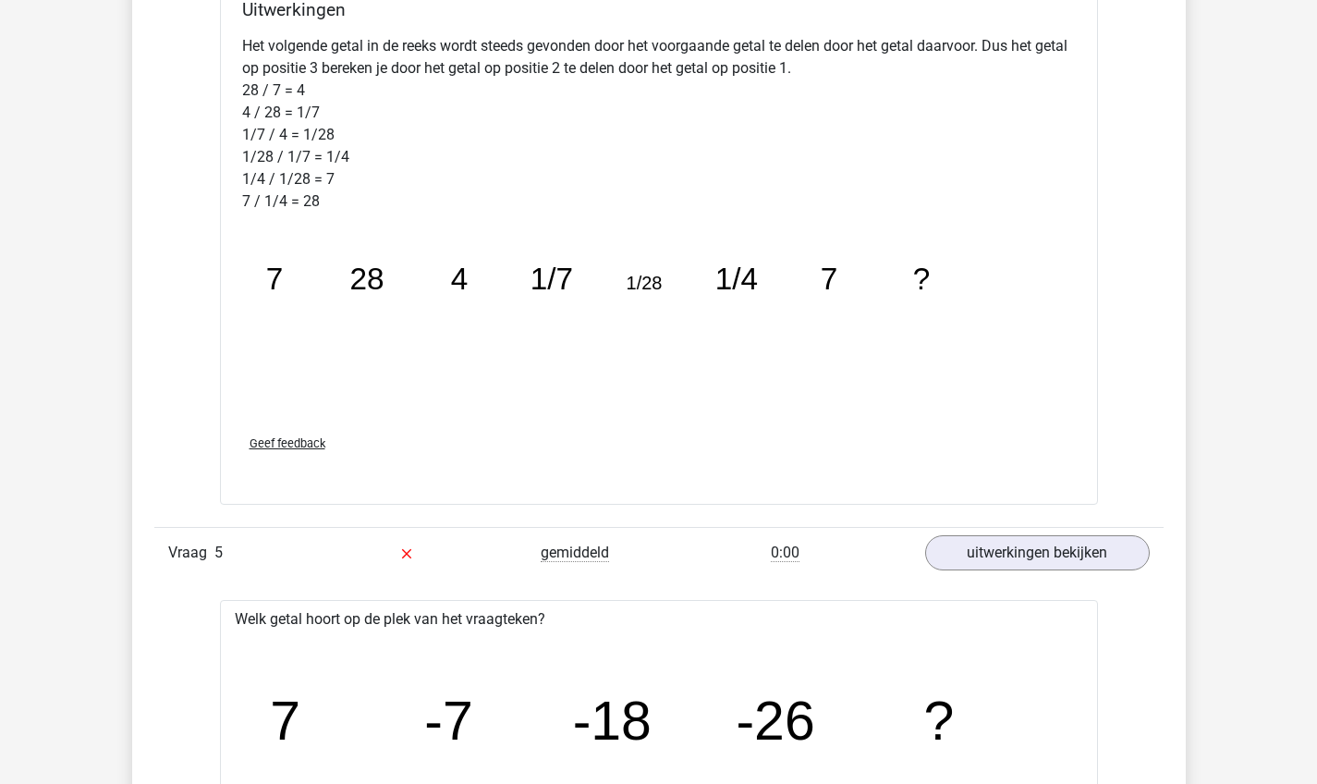
scroll to position [5044, 0]
